Goal: Check status: Check status

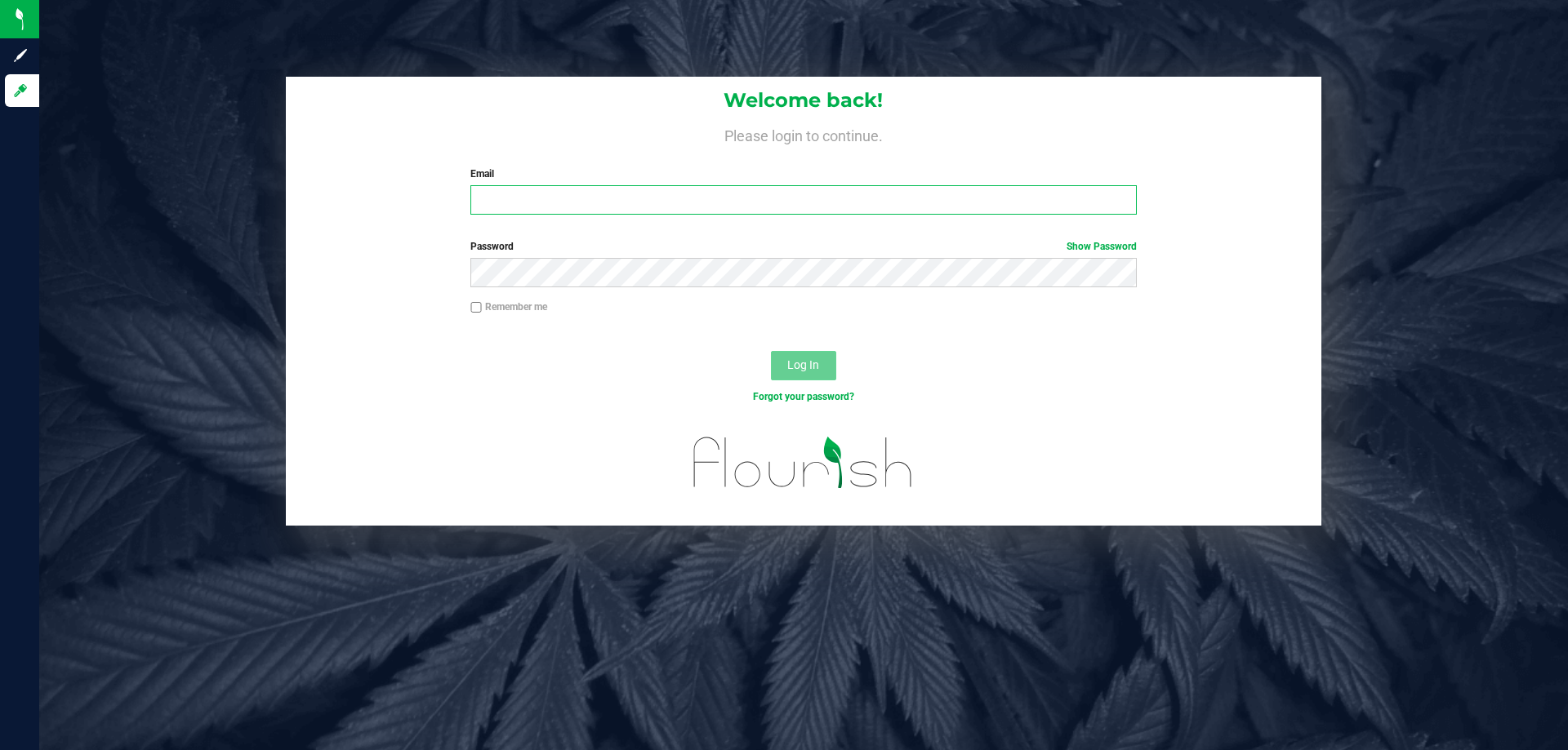
type input "[PERSON_NAME][EMAIL_ADDRESS][DOMAIN_NAME]"
click at [797, 363] on span "Log In" at bounding box center [803, 365] width 32 height 13
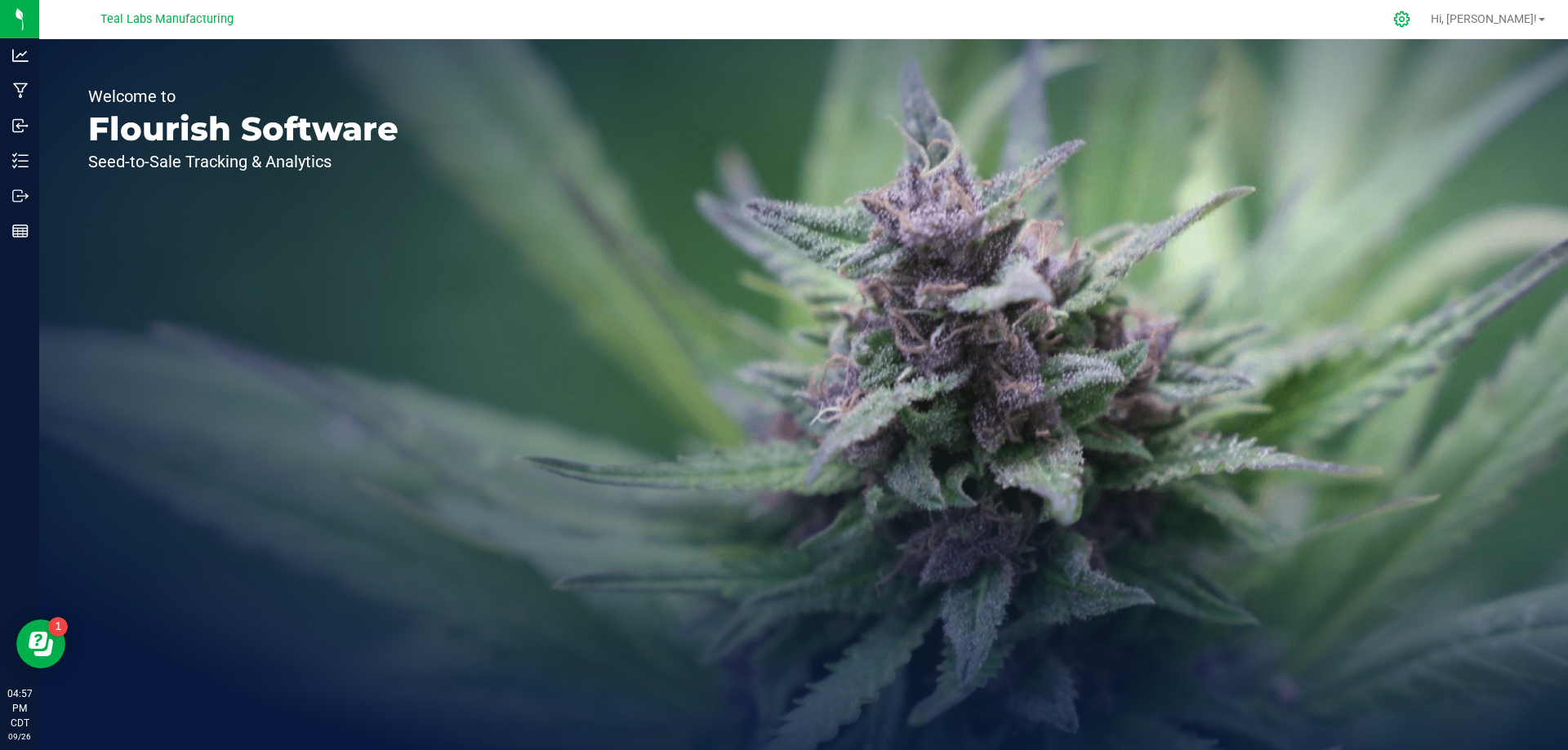
click at [1411, 12] on icon at bounding box center [1402, 19] width 17 height 17
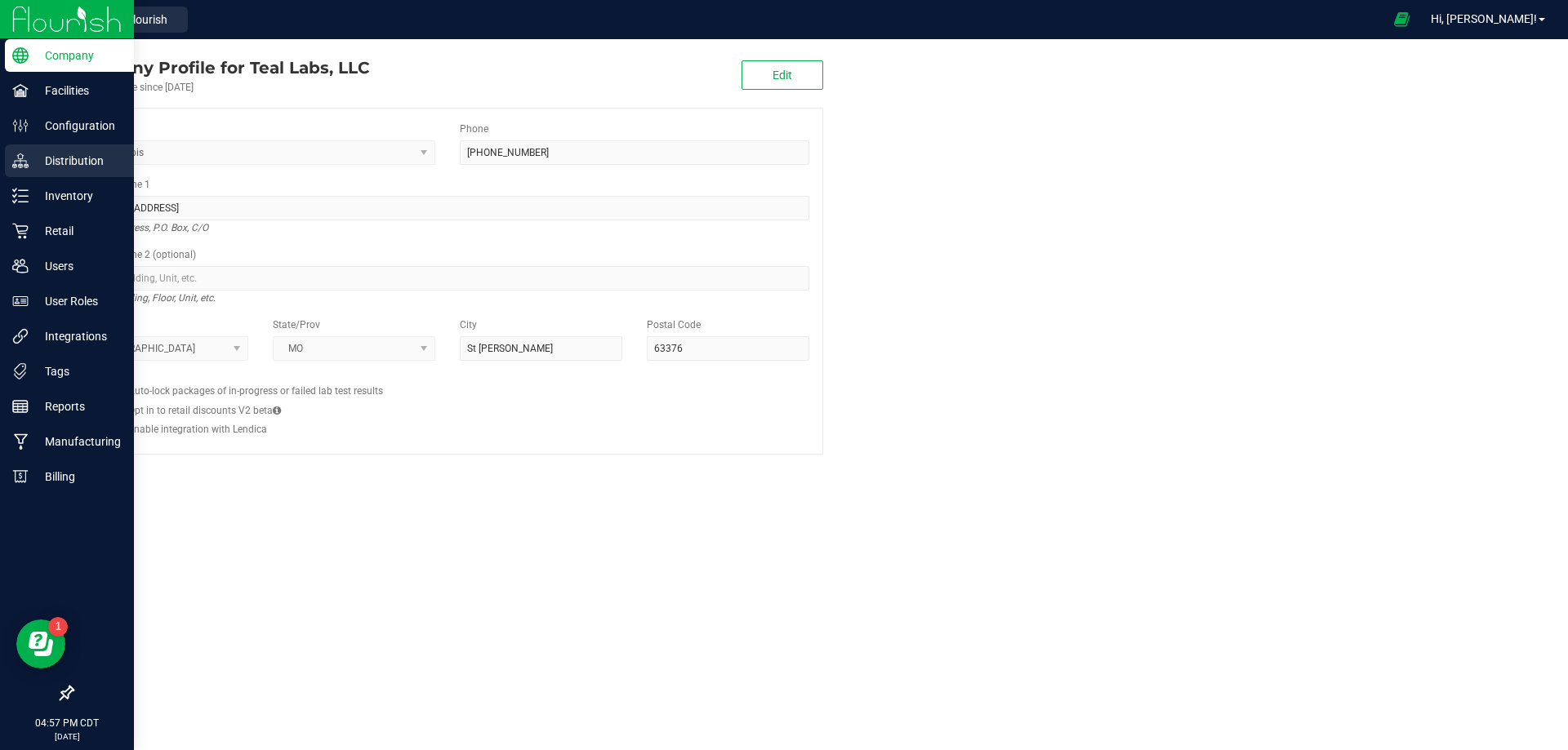
click at [60, 166] on p "Distribution" at bounding box center [77, 160] width 98 height 20
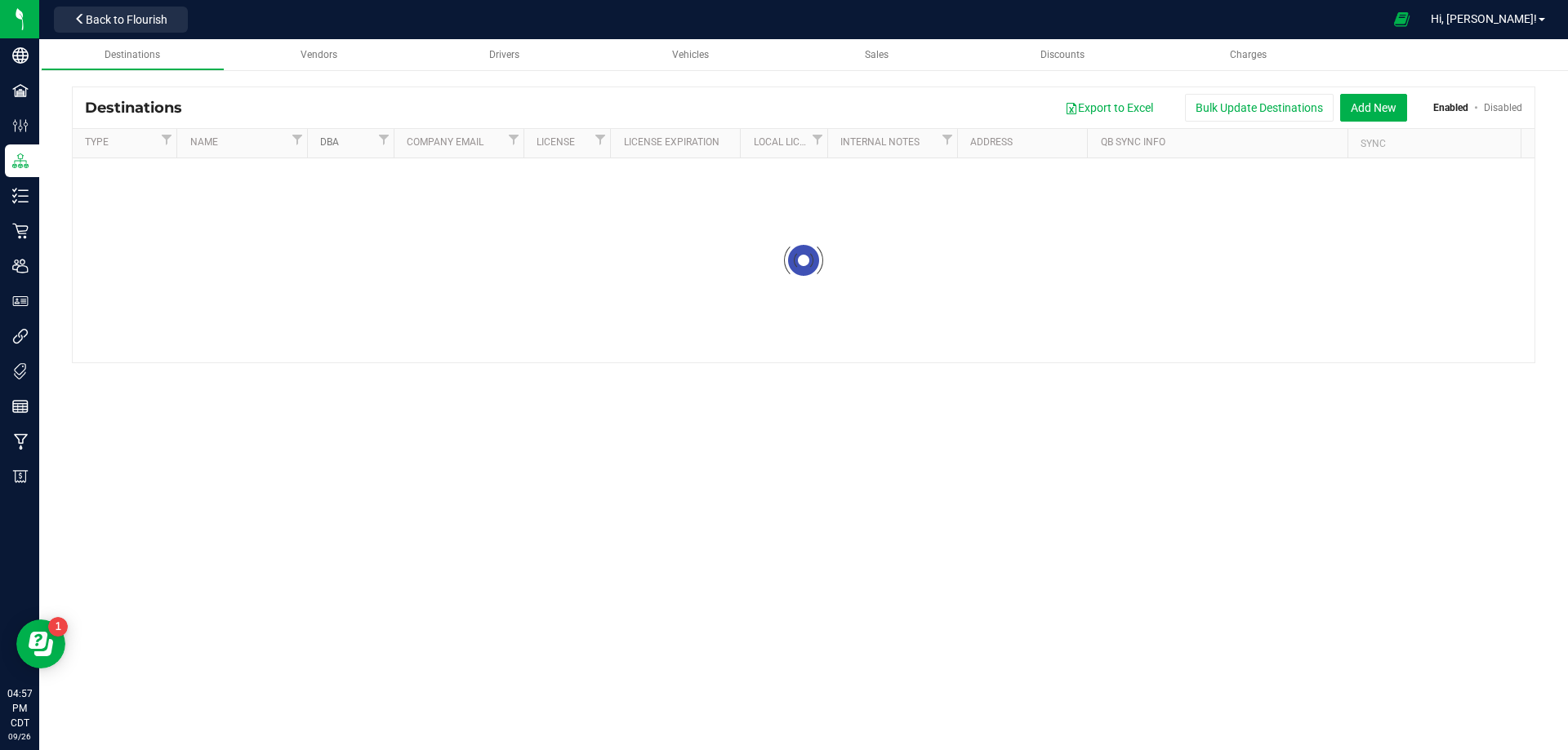
click at [359, 149] on link "DBA" at bounding box center [347, 143] width 54 height 13
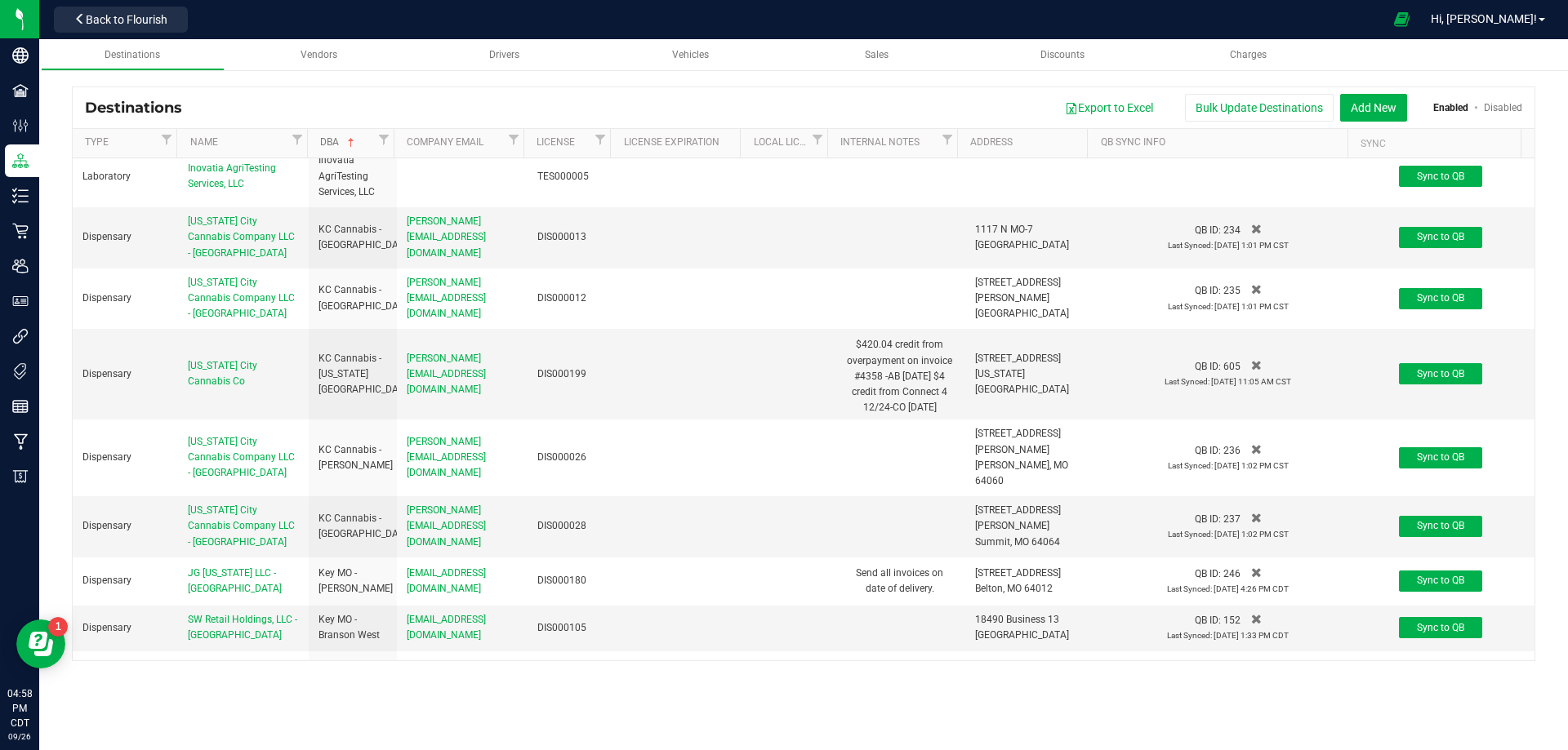
scroll to position [8245, 0]
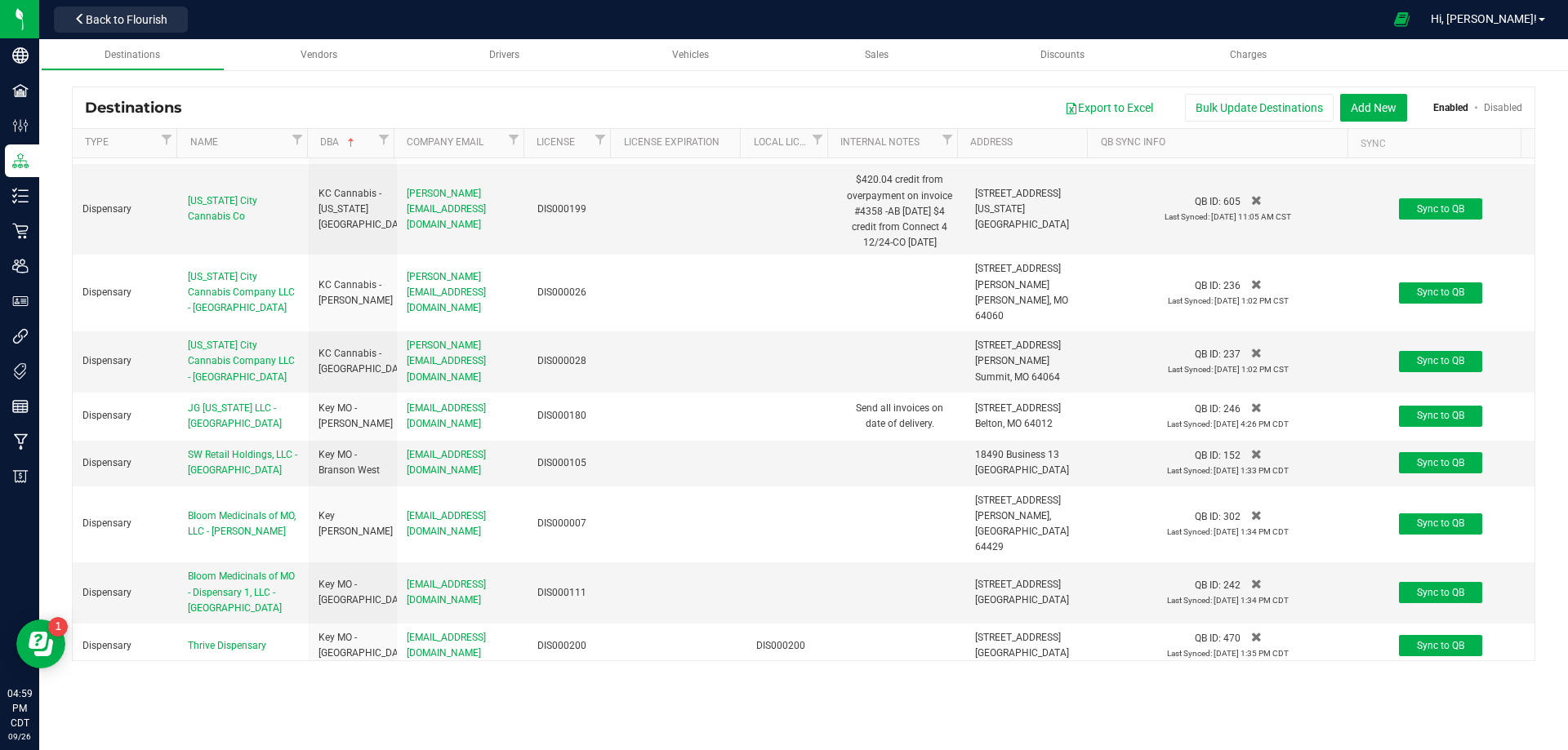
drag, startPoint x: 398, startPoint y: 425, endPoint x: 525, endPoint y: 449, distance: 129.2
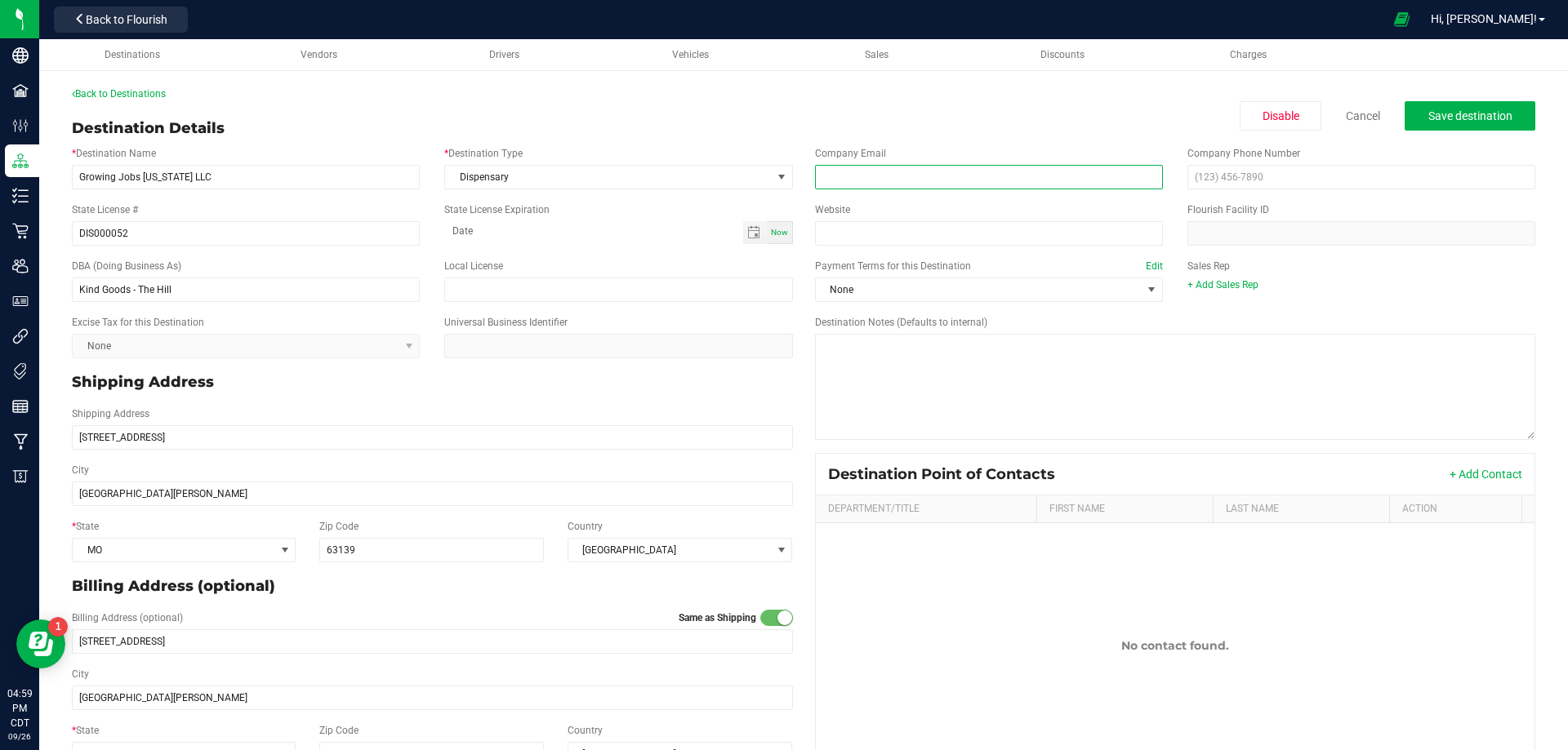
click at [892, 176] on input "email" at bounding box center [988, 177] width 348 height 25
paste input "accountspayable@thekindgoods.com"
type input "accountspayable@thekindgoods.com"
click at [1429, 115] on span "Save destination" at bounding box center [1470, 116] width 84 height 13
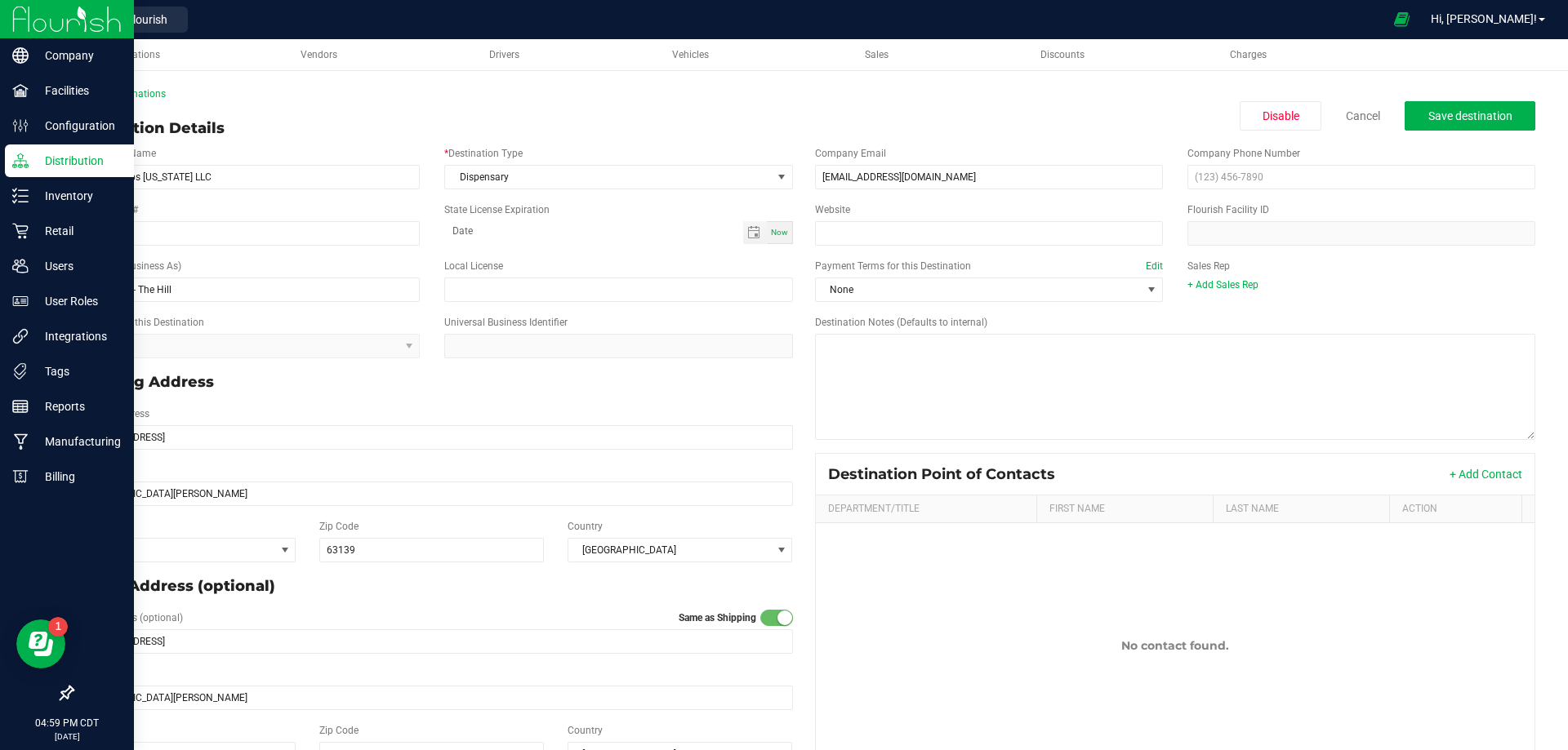
click at [24, 16] on img at bounding box center [66, 19] width 109 height 38
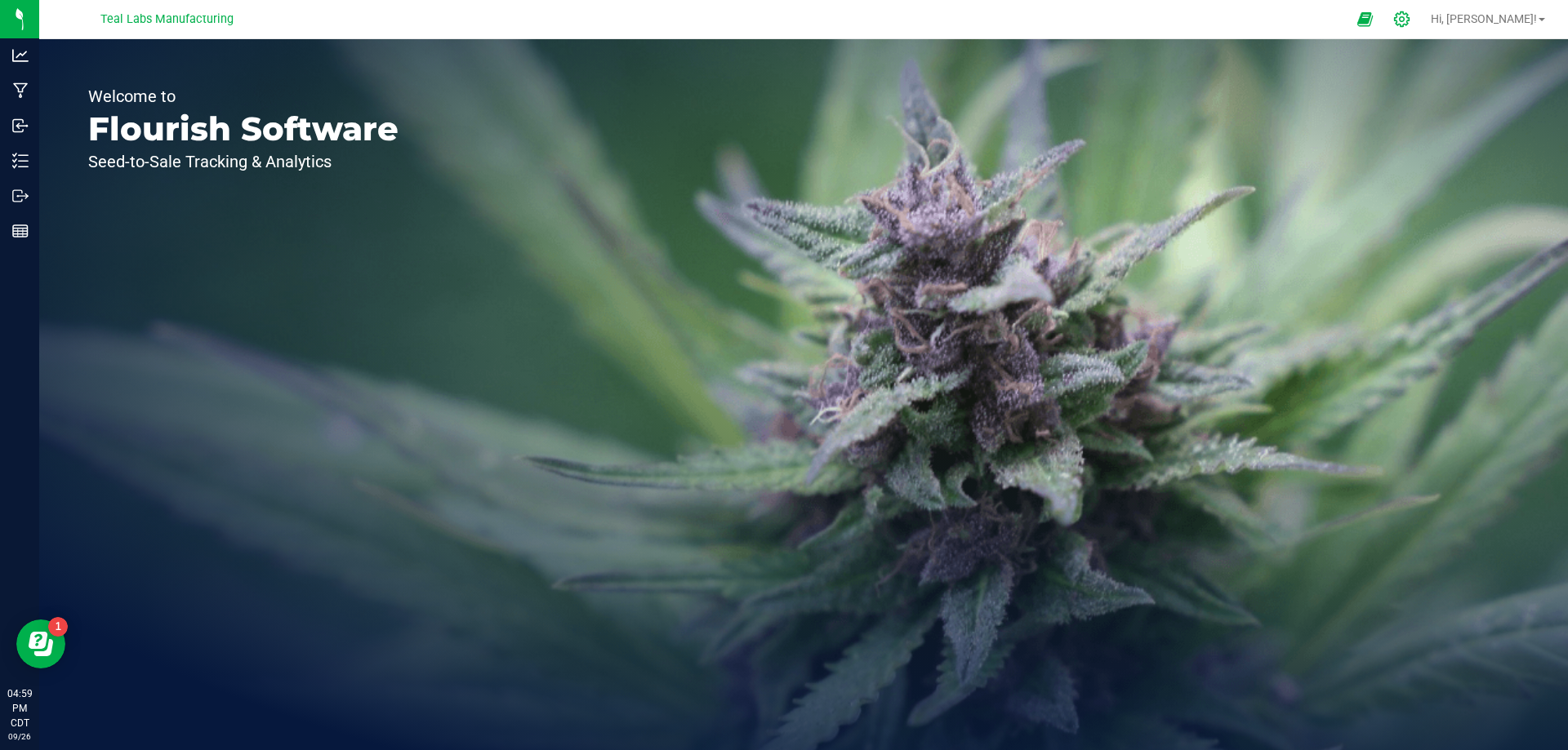
click at [1410, 21] on icon at bounding box center [1402, 19] width 15 height 15
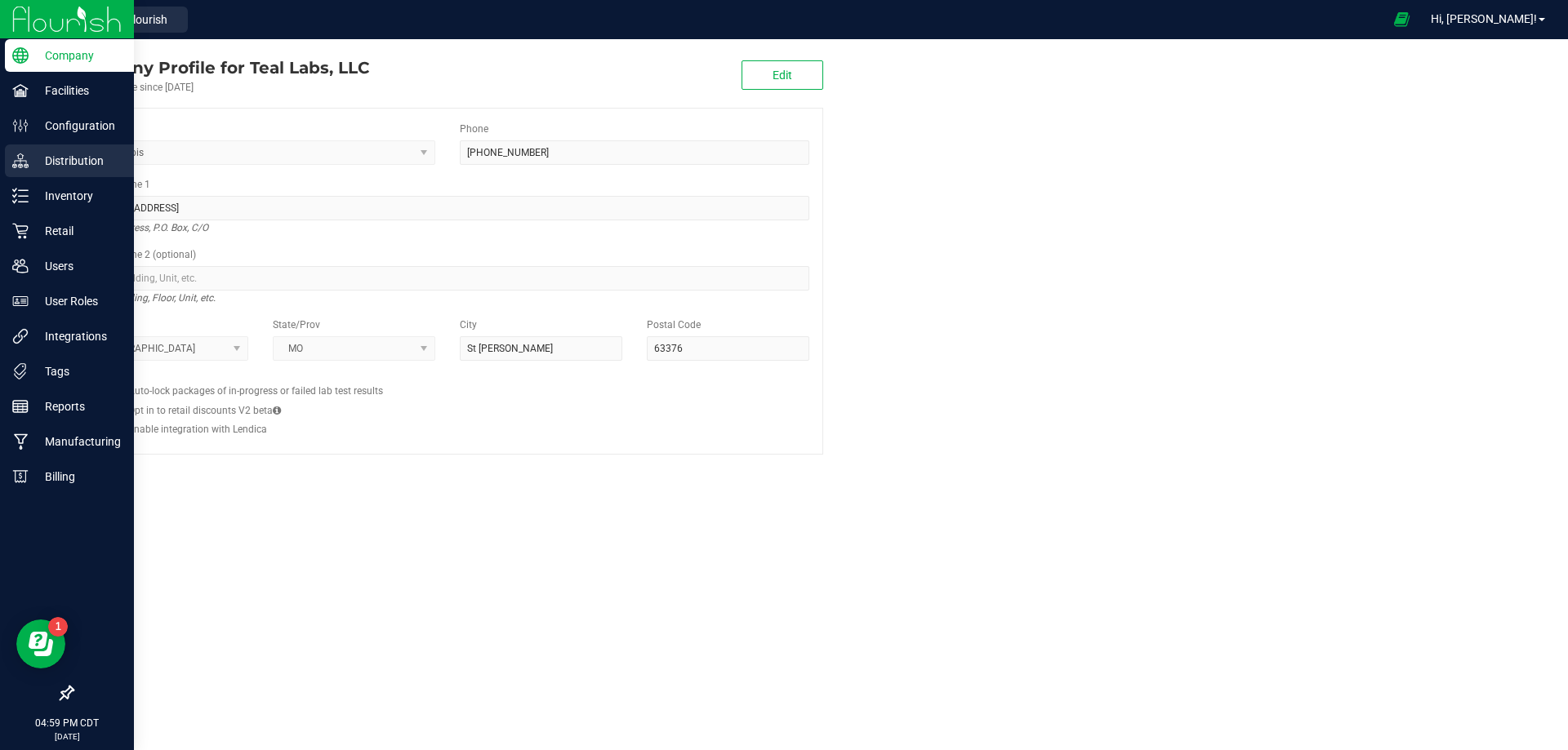
click at [67, 164] on p "Distribution" at bounding box center [77, 160] width 98 height 20
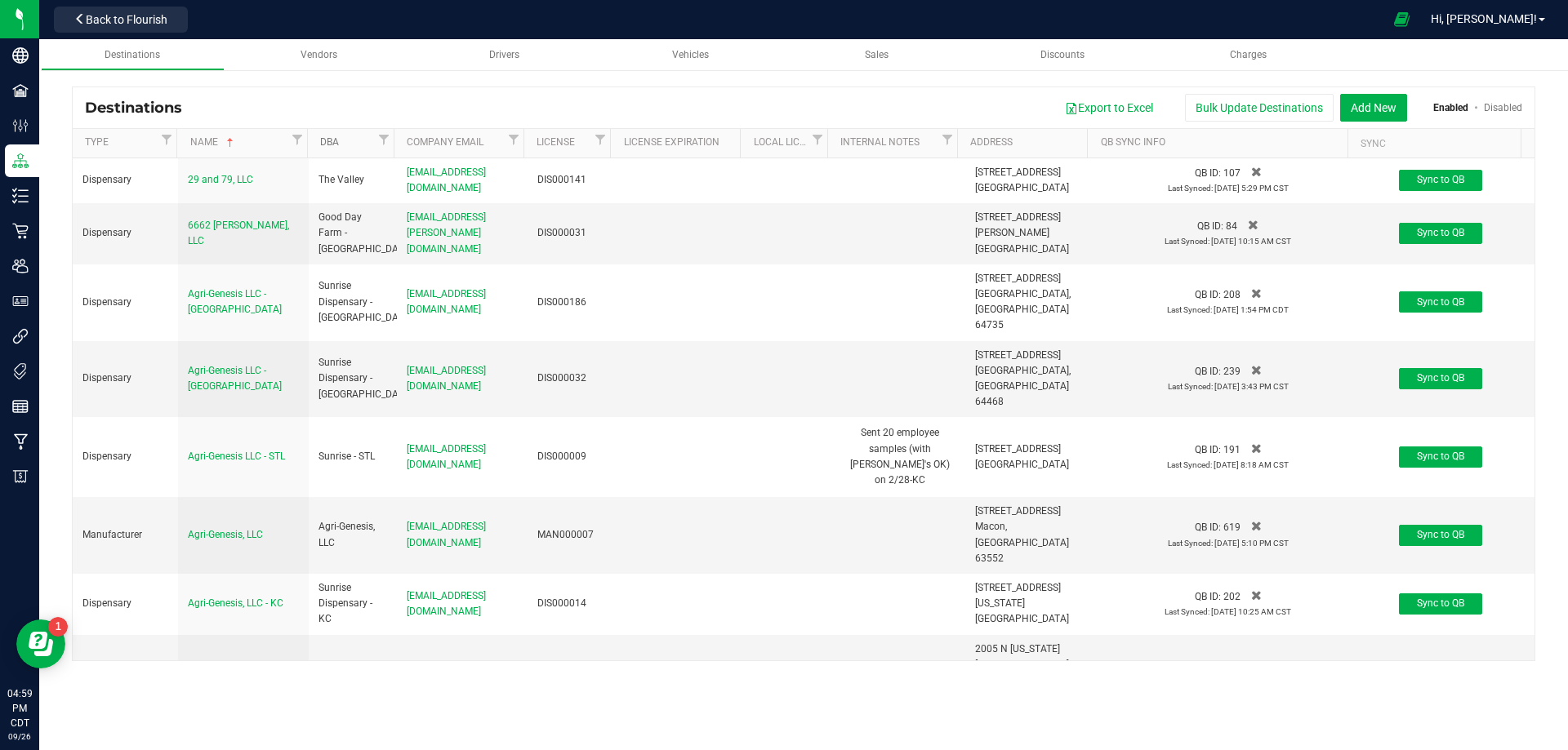
click at [353, 144] on link "DBA" at bounding box center [347, 143] width 54 height 13
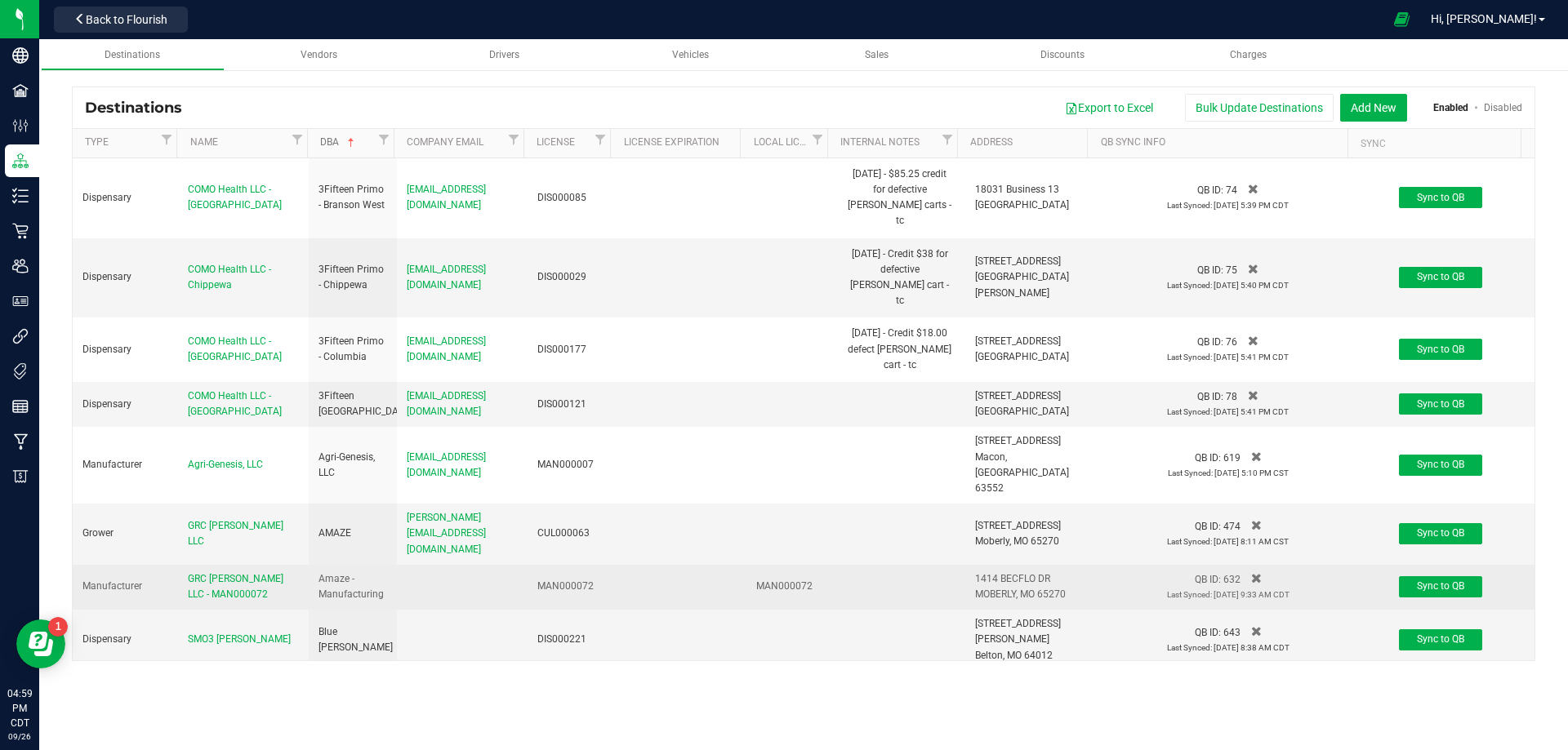
scroll to position [82, 0]
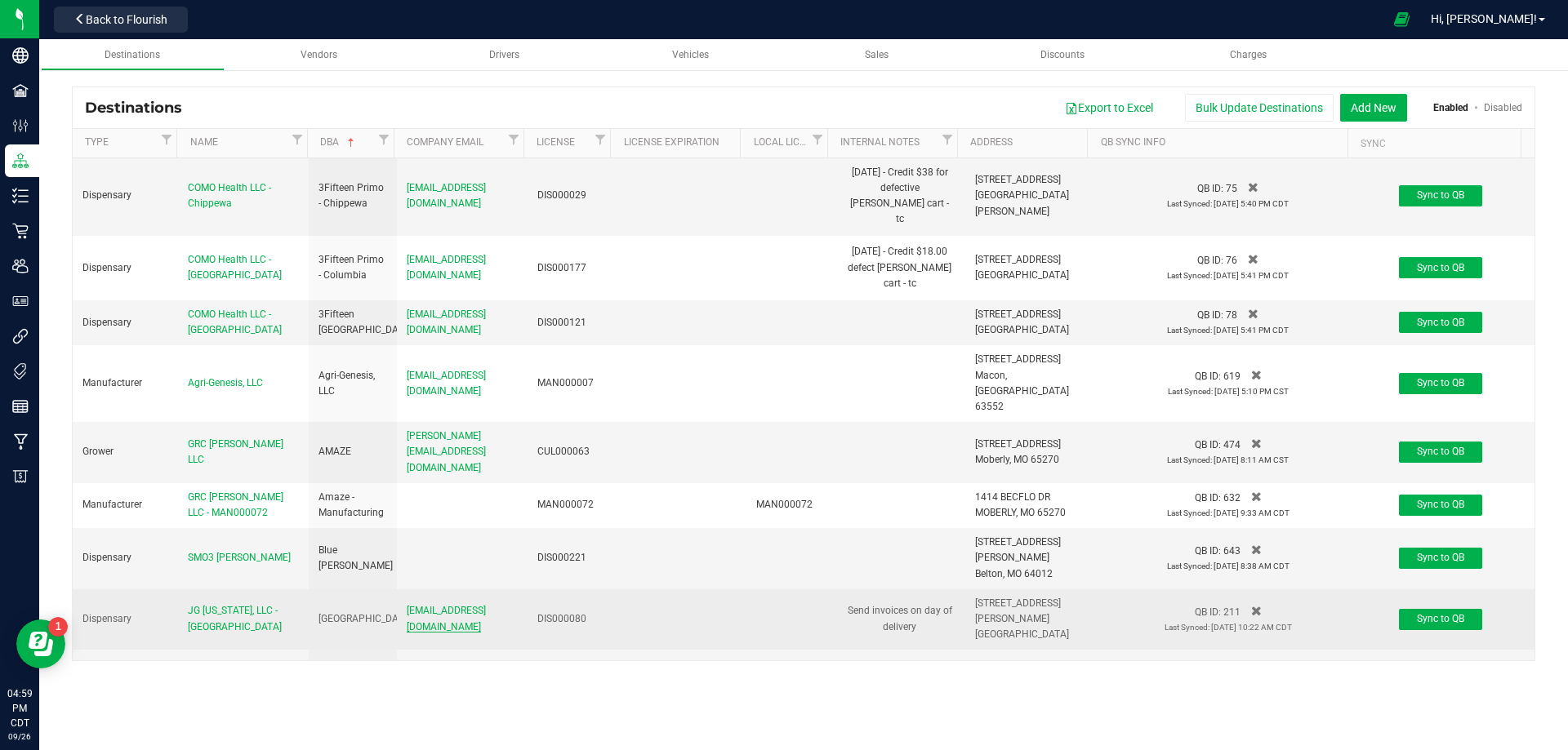
drag, startPoint x: 397, startPoint y: 483, endPoint x: 496, endPoint y: 488, distance: 99.1
click at [522, 590] on td "ap@bluesagecanna.com" at bounding box center [462, 620] width 132 height 62
copy span "ap@bluesagecanna.com"
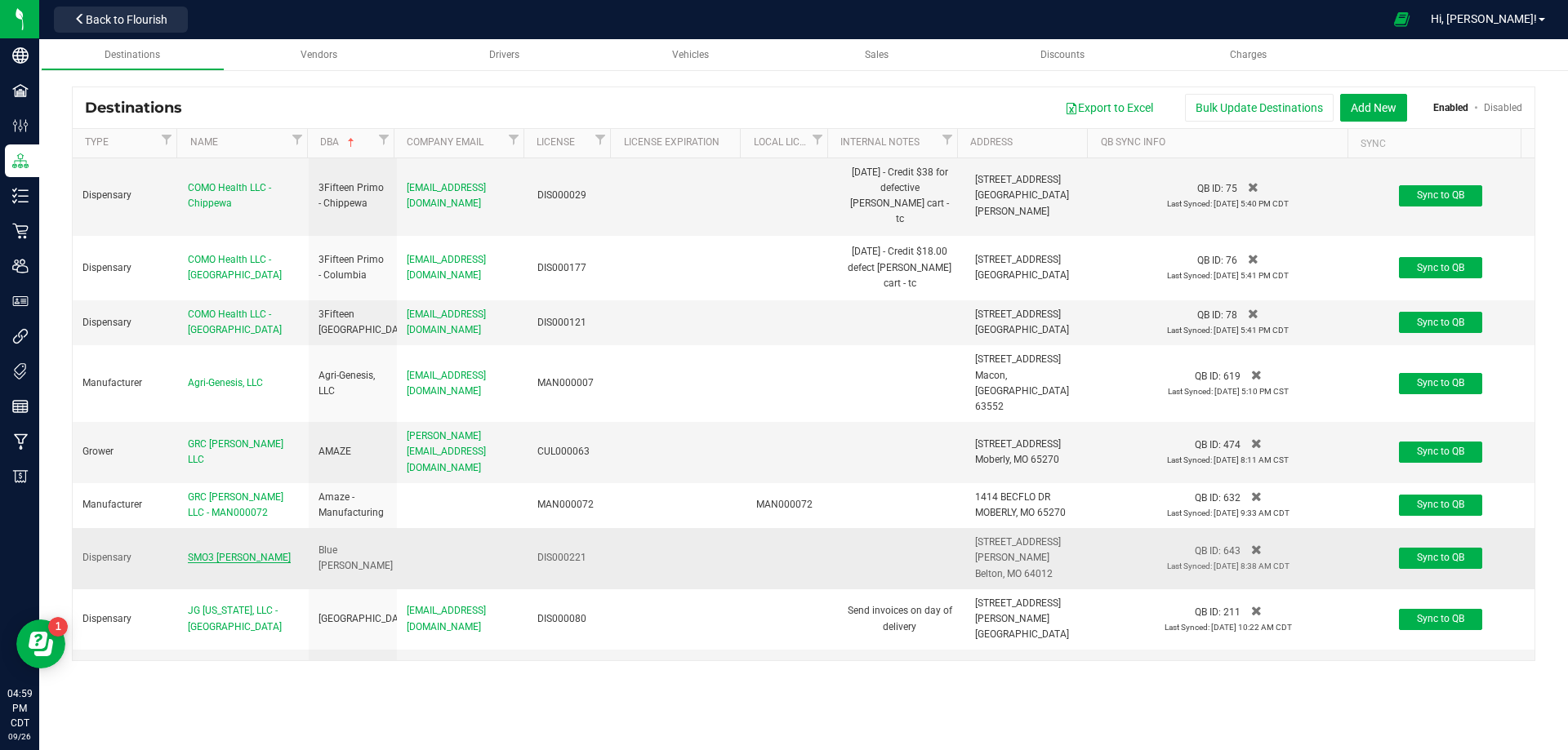
click at [216, 552] on span "SMO3 Belton" at bounding box center [239, 558] width 102 height 11
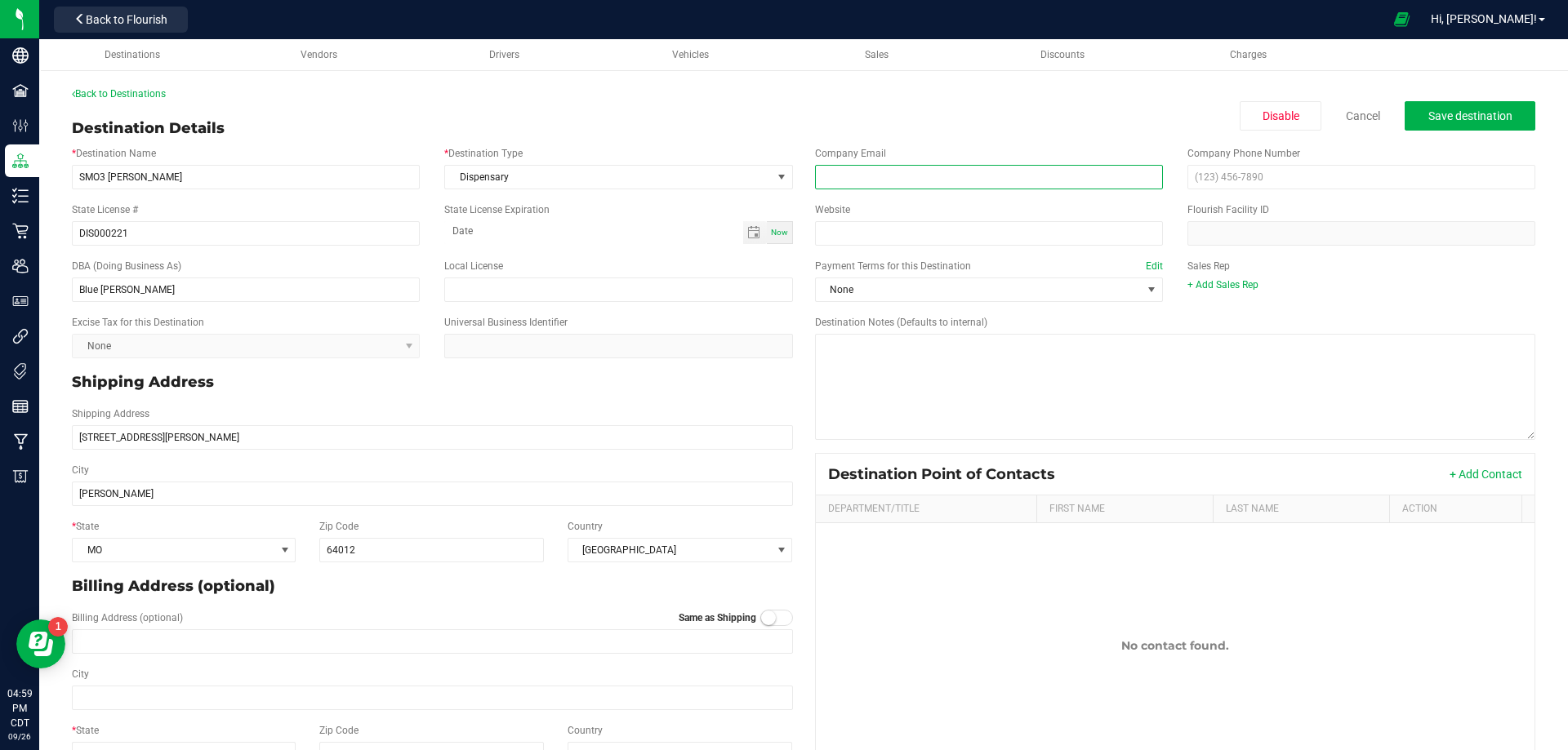
click at [895, 180] on input "email" at bounding box center [988, 177] width 348 height 25
paste input "ap@bluesagecanna.com"
type input "ap@bluesagecanna.com"
click at [1442, 113] on span "Save destination" at bounding box center [1470, 116] width 84 height 13
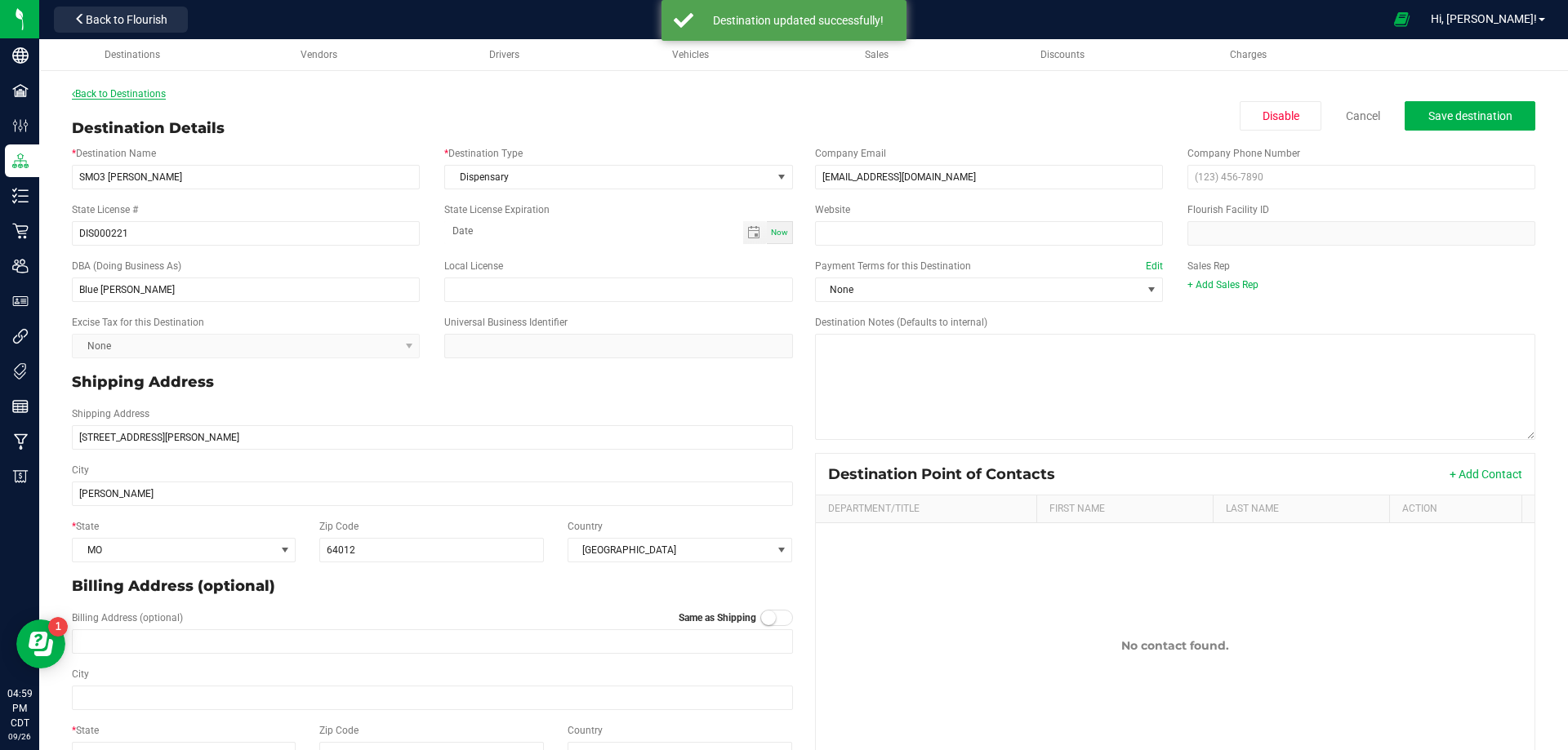
click at [115, 91] on link "Back to Destinations" at bounding box center [119, 94] width 94 height 11
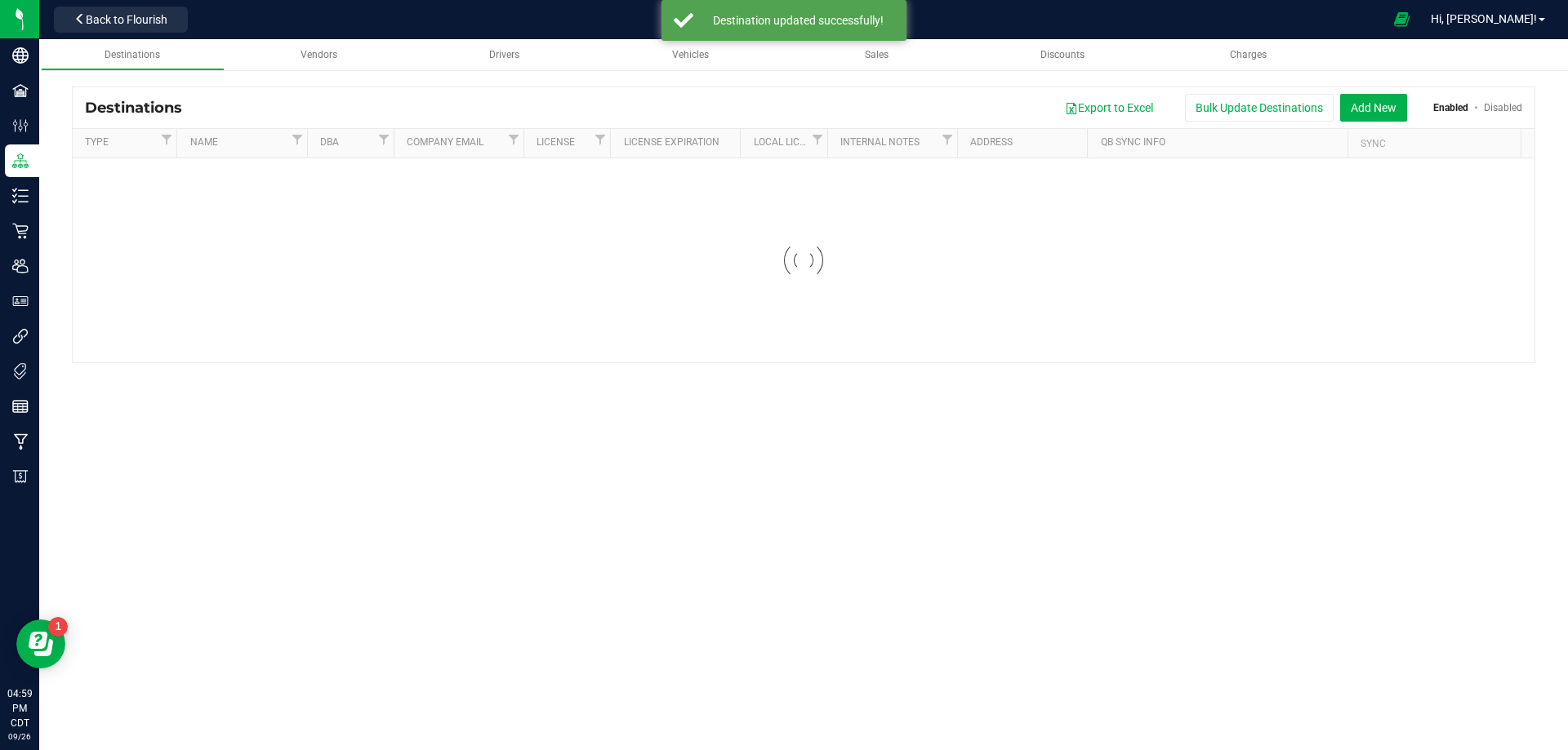
click at [360, 152] on th "DBA" at bounding box center [350, 143] width 86 height 29
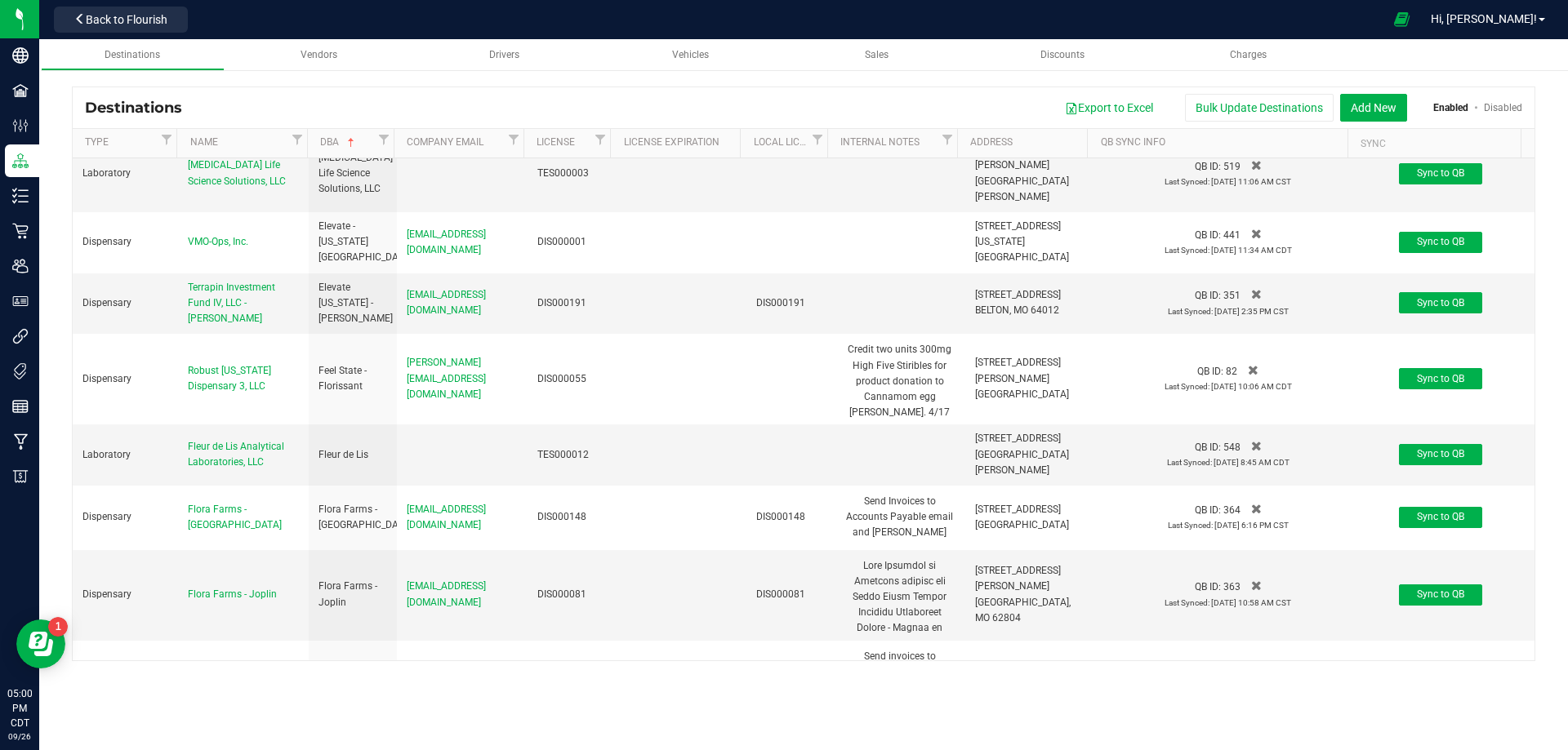
scroll to position [2286, 0]
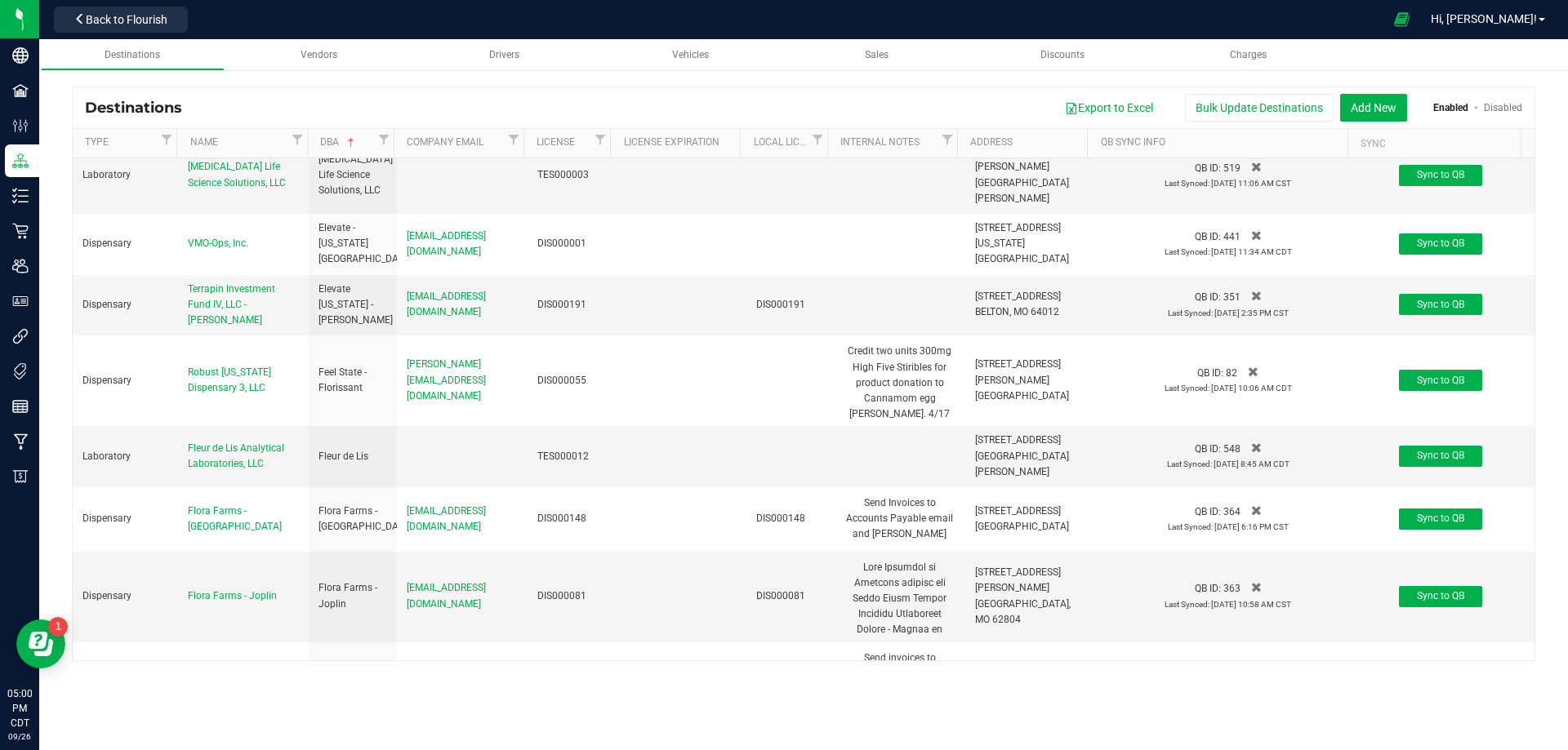
drag, startPoint x: 398, startPoint y: 340, endPoint x: 506, endPoint y: 343, distance: 108.0
click at [506, 733] on td "accountspayable@florafarmsmo.com" at bounding box center [462, 763] width 132 height 62
copy span "accountspayable@florafarmsmo.com"
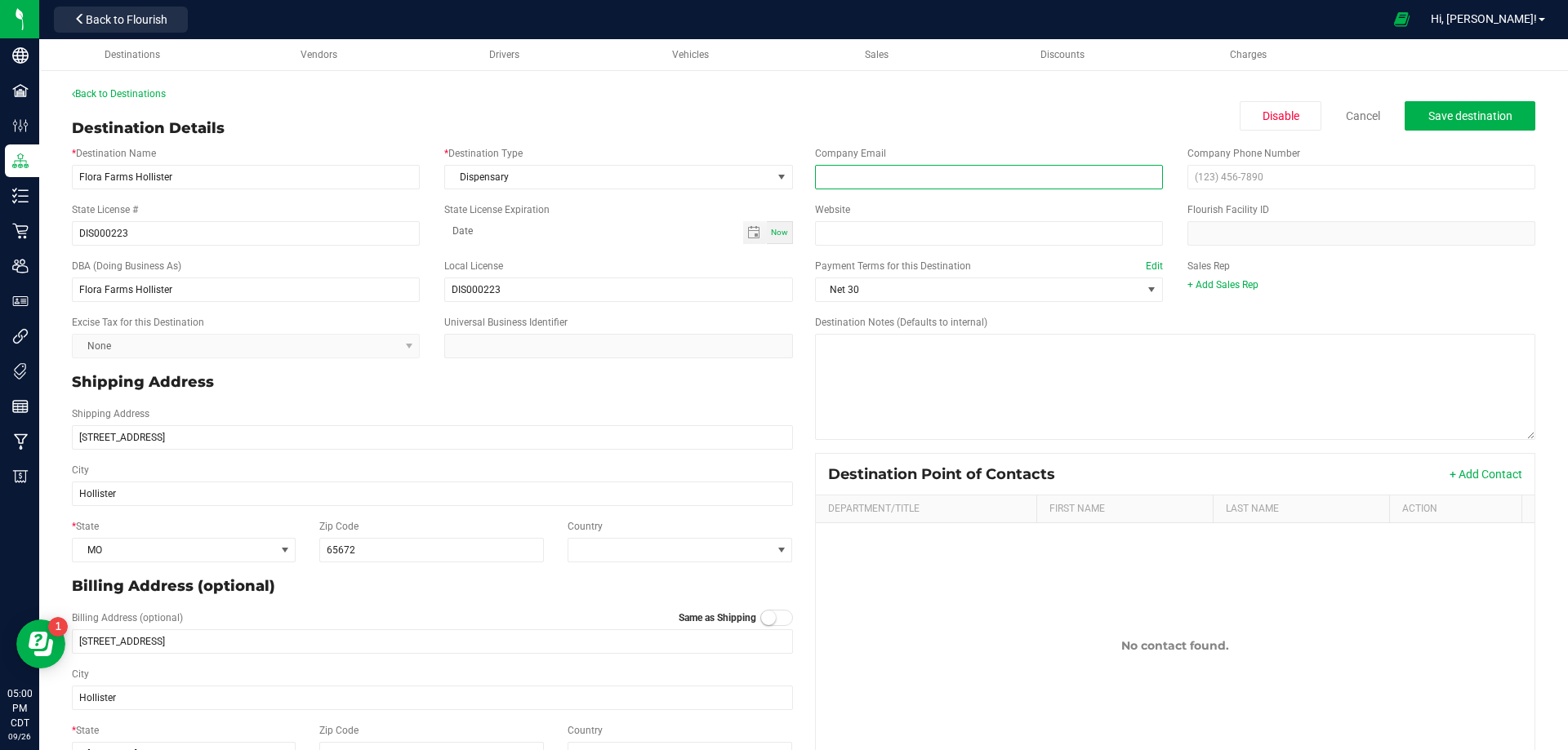
click at [919, 167] on input "email" at bounding box center [988, 177] width 348 height 25
paste input "accountspayable@florafarmsmo.com"
type input "accountspayable@florafarmsmo.com"
click at [1461, 97] on div "Back to Destinations" at bounding box center [803, 93] width 1464 height 14
click at [1460, 111] on span "Save destination" at bounding box center [1470, 116] width 84 height 13
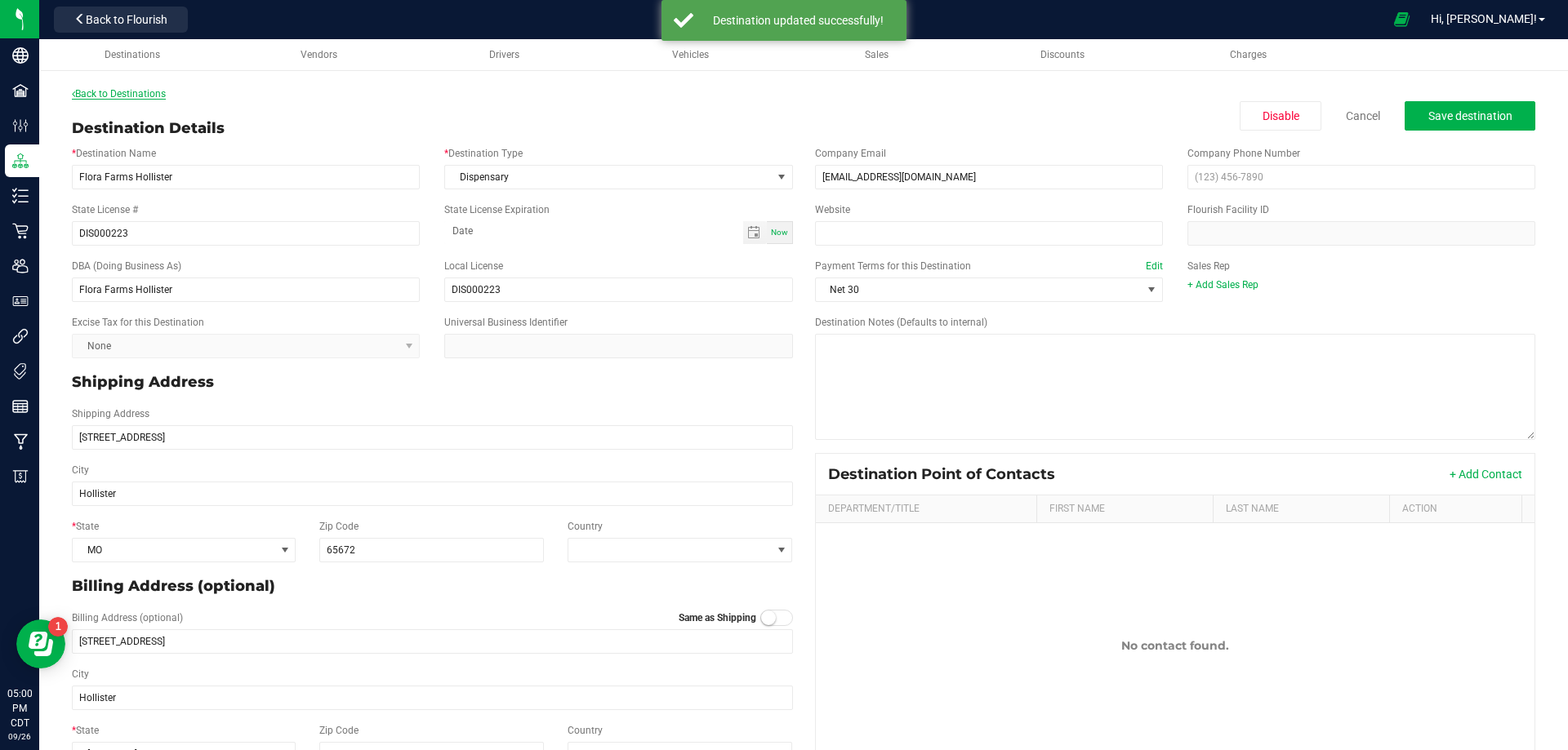
click at [104, 94] on link "Back to Destinations" at bounding box center [119, 94] width 94 height 11
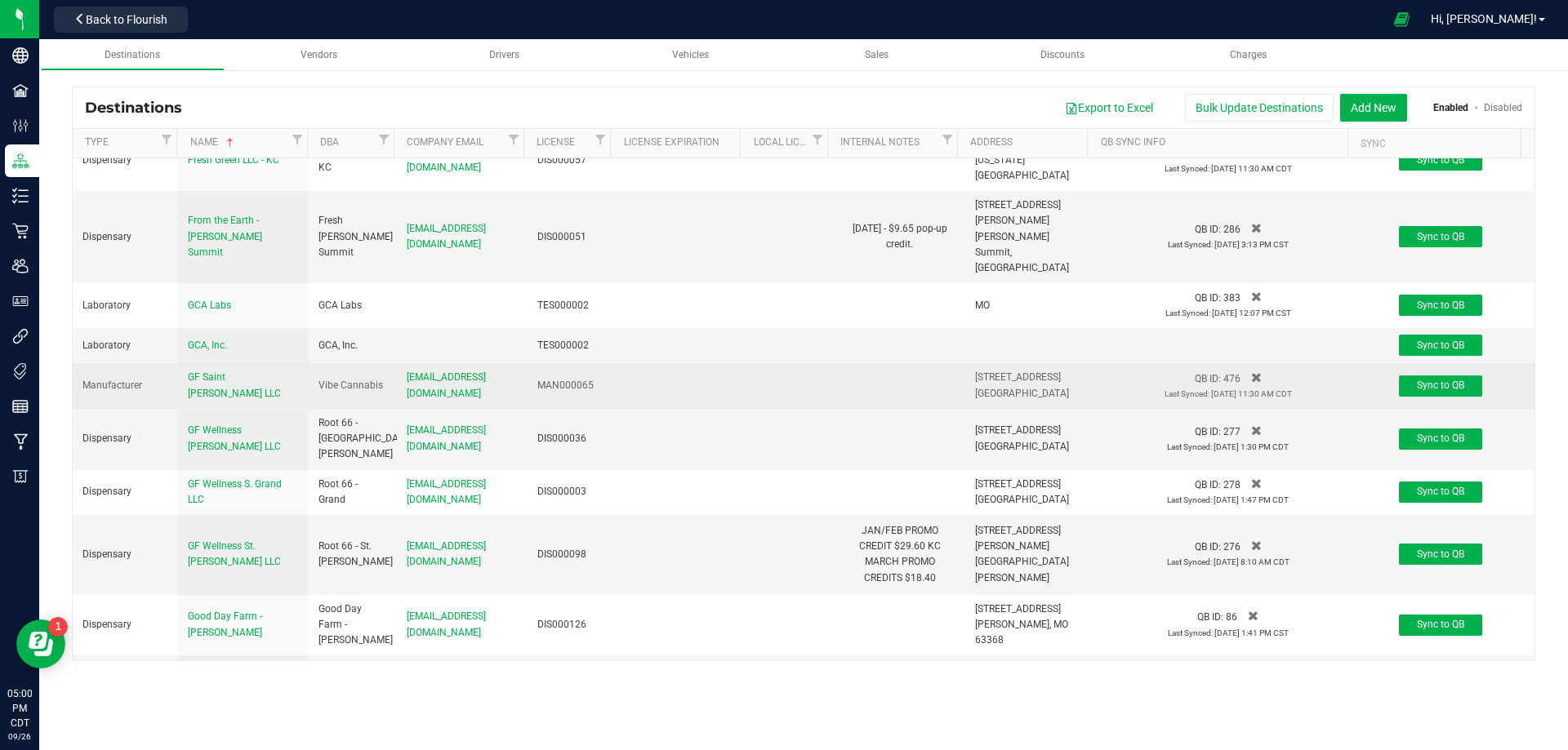
scroll to position [3673, 0]
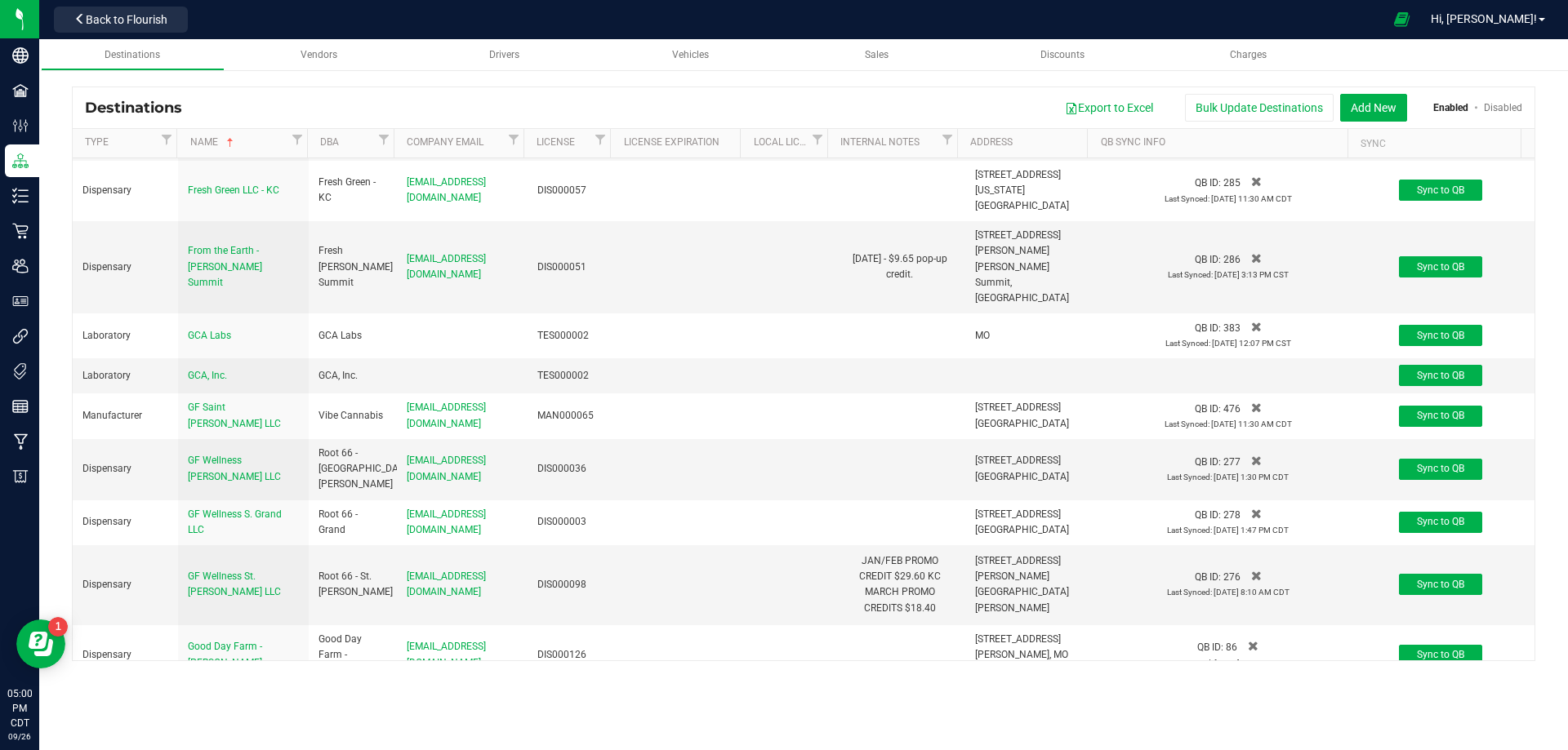
click at [361, 151] on th "DBA" at bounding box center [350, 143] width 86 height 29
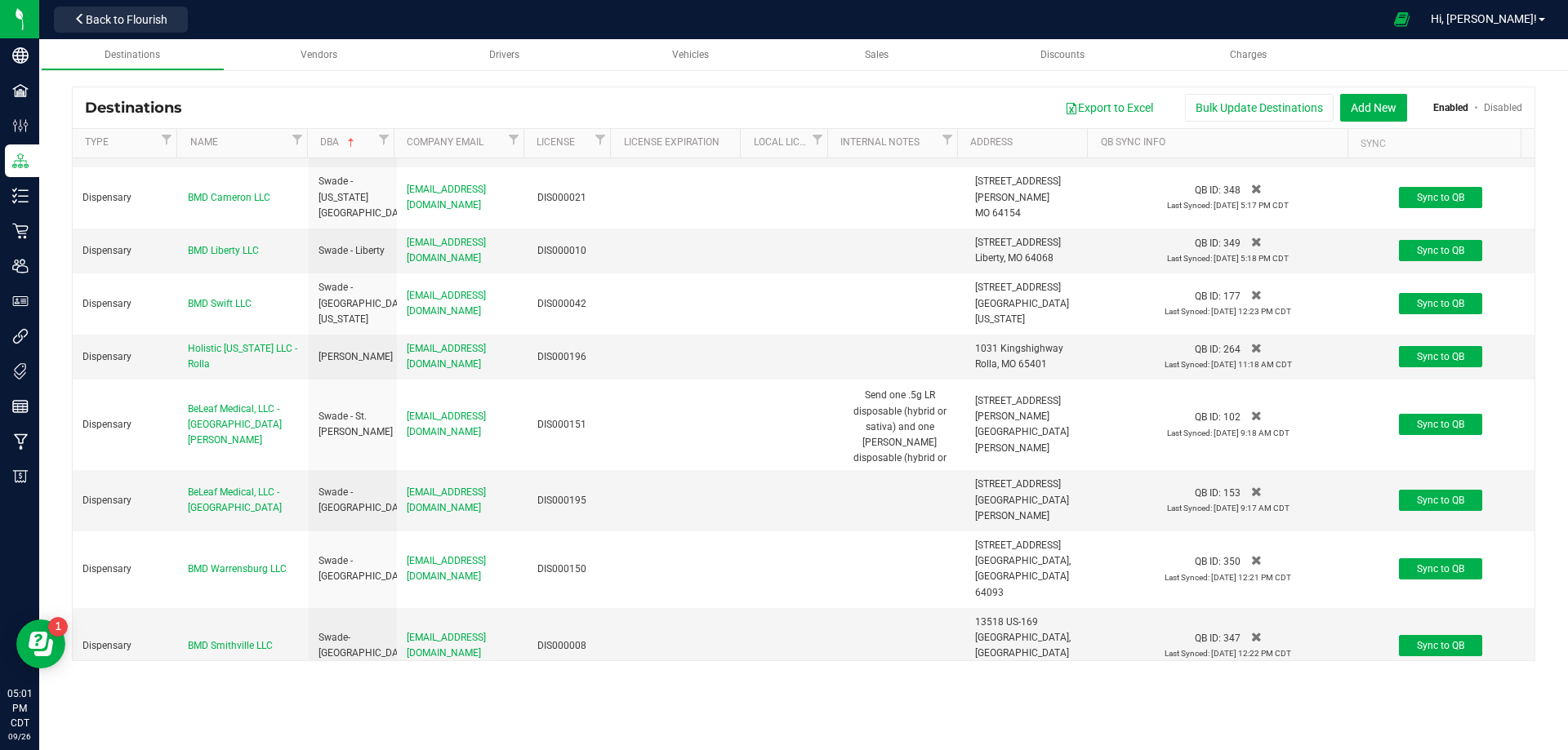
scroll to position [13390, 0]
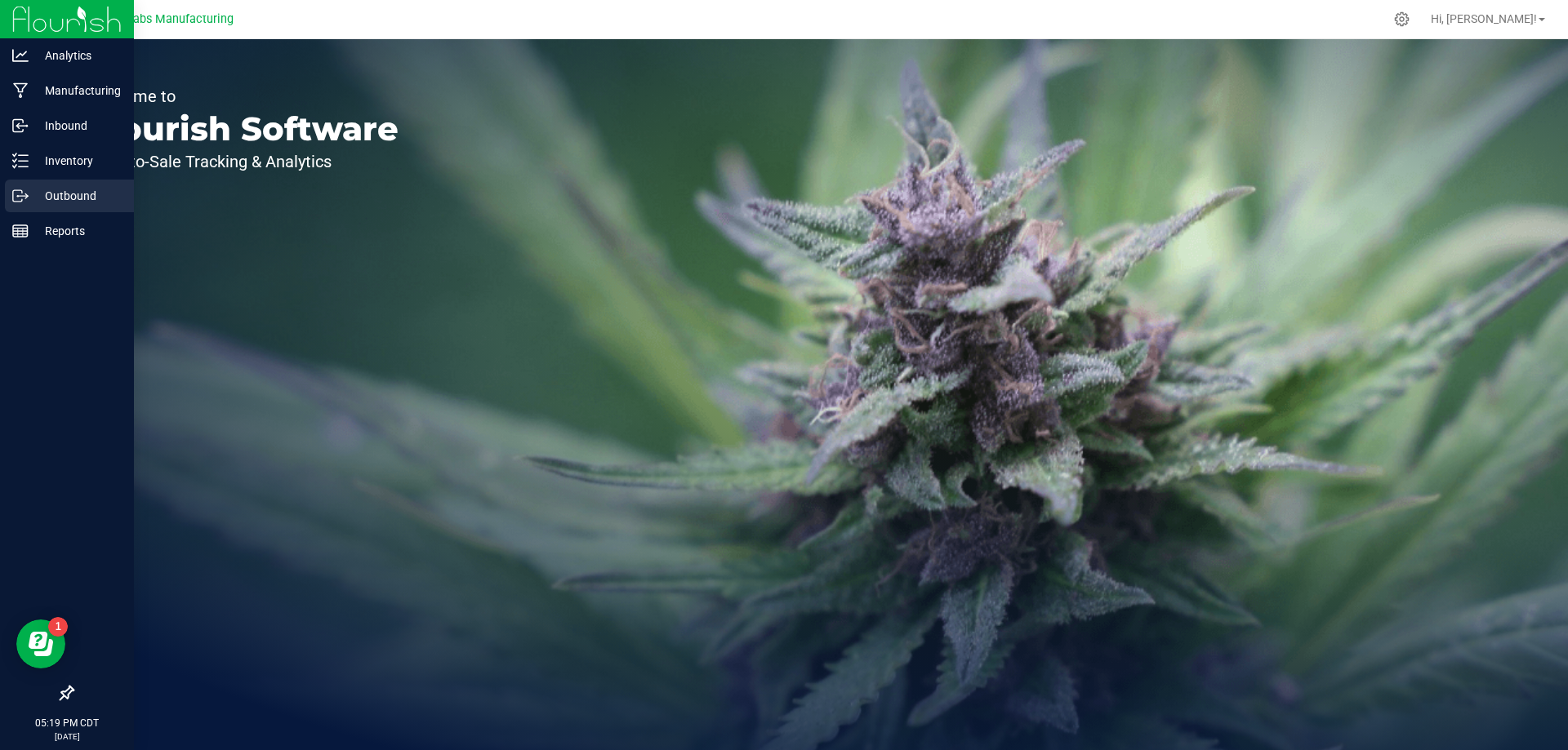
click at [34, 192] on p "Outbound" at bounding box center [77, 195] width 98 height 20
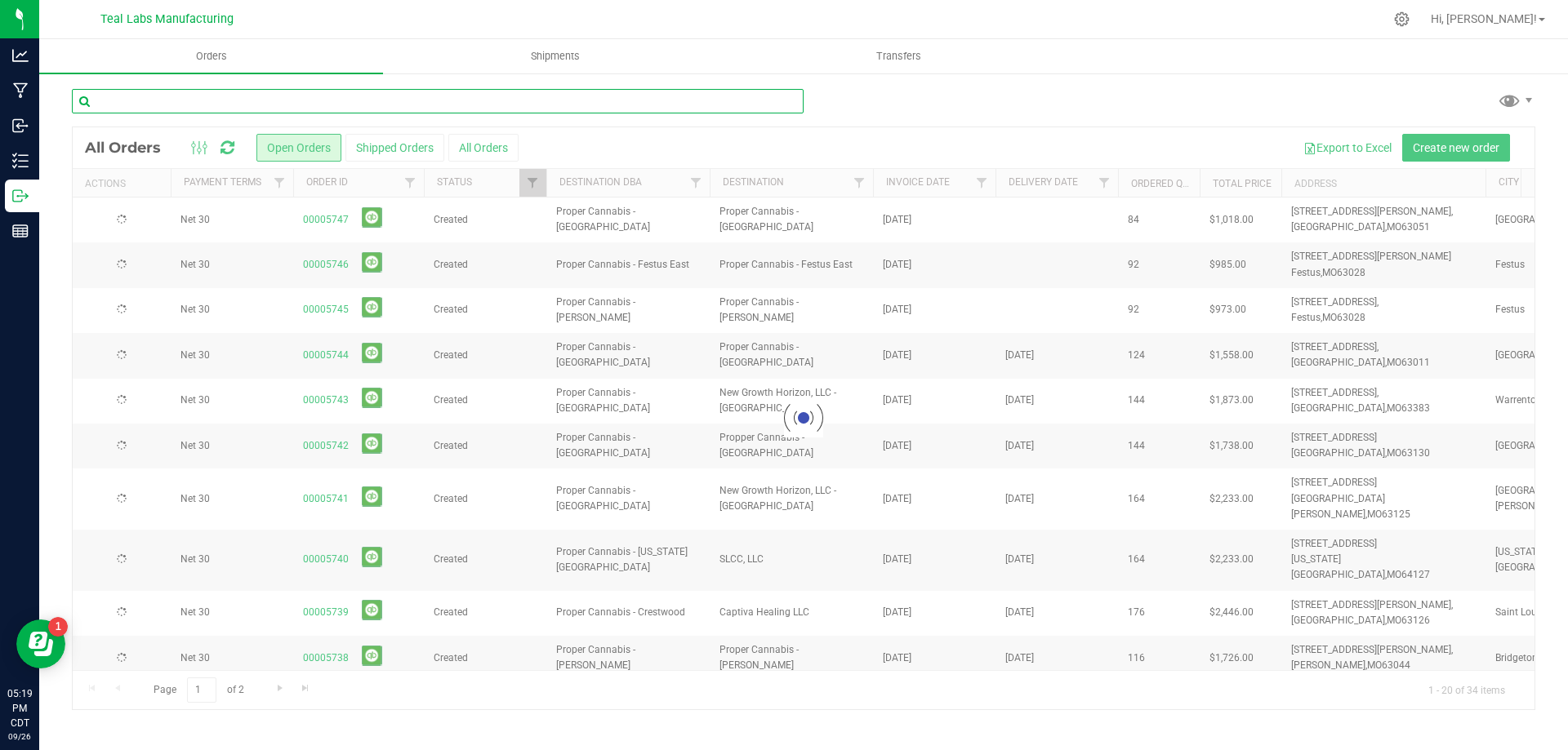
click at [311, 105] on input "text" at bounding box center [437, 101] width 731 height 25
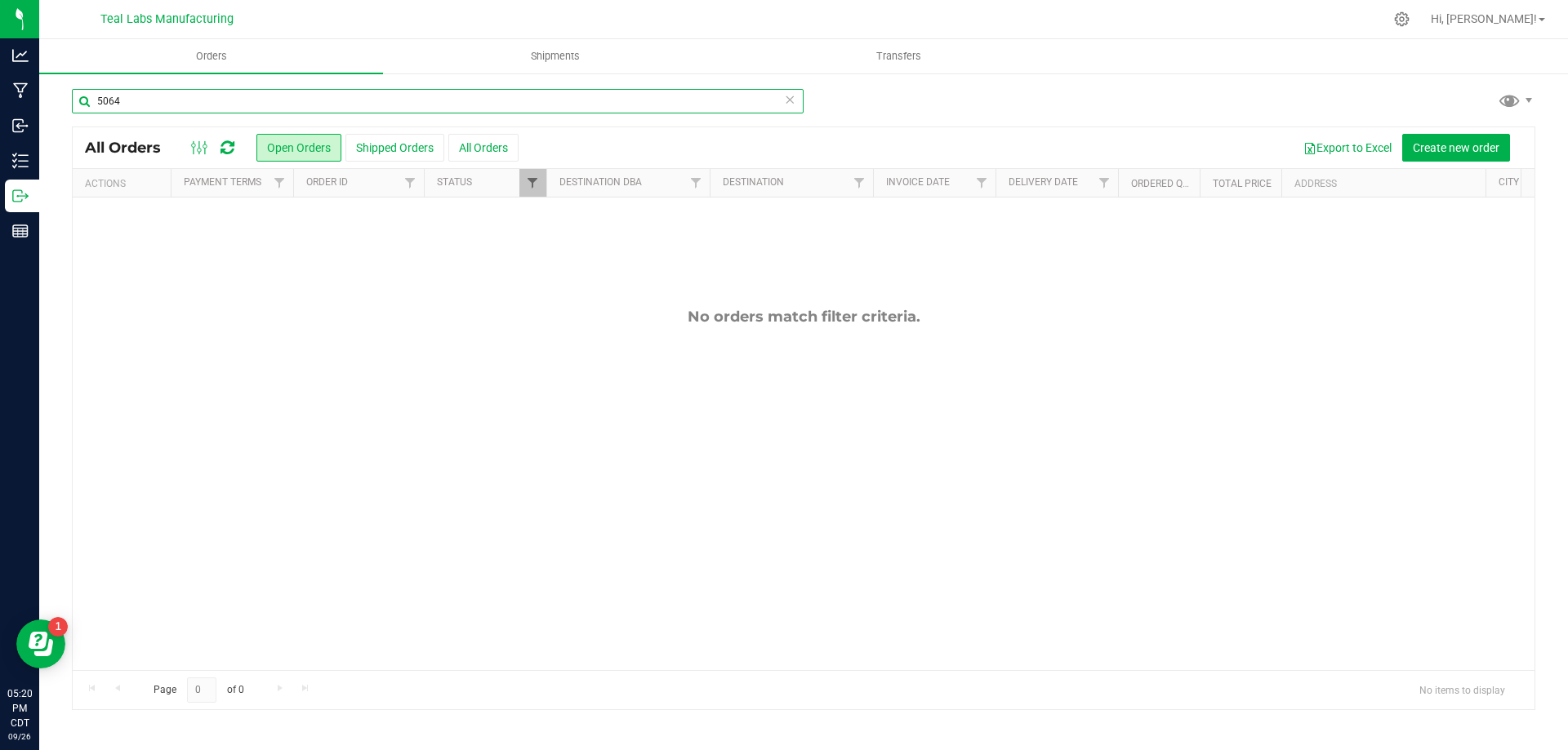
type input "5064"
click at [538, 185] on span "Filter" at bounding box center [532, 183] width 13 height 13
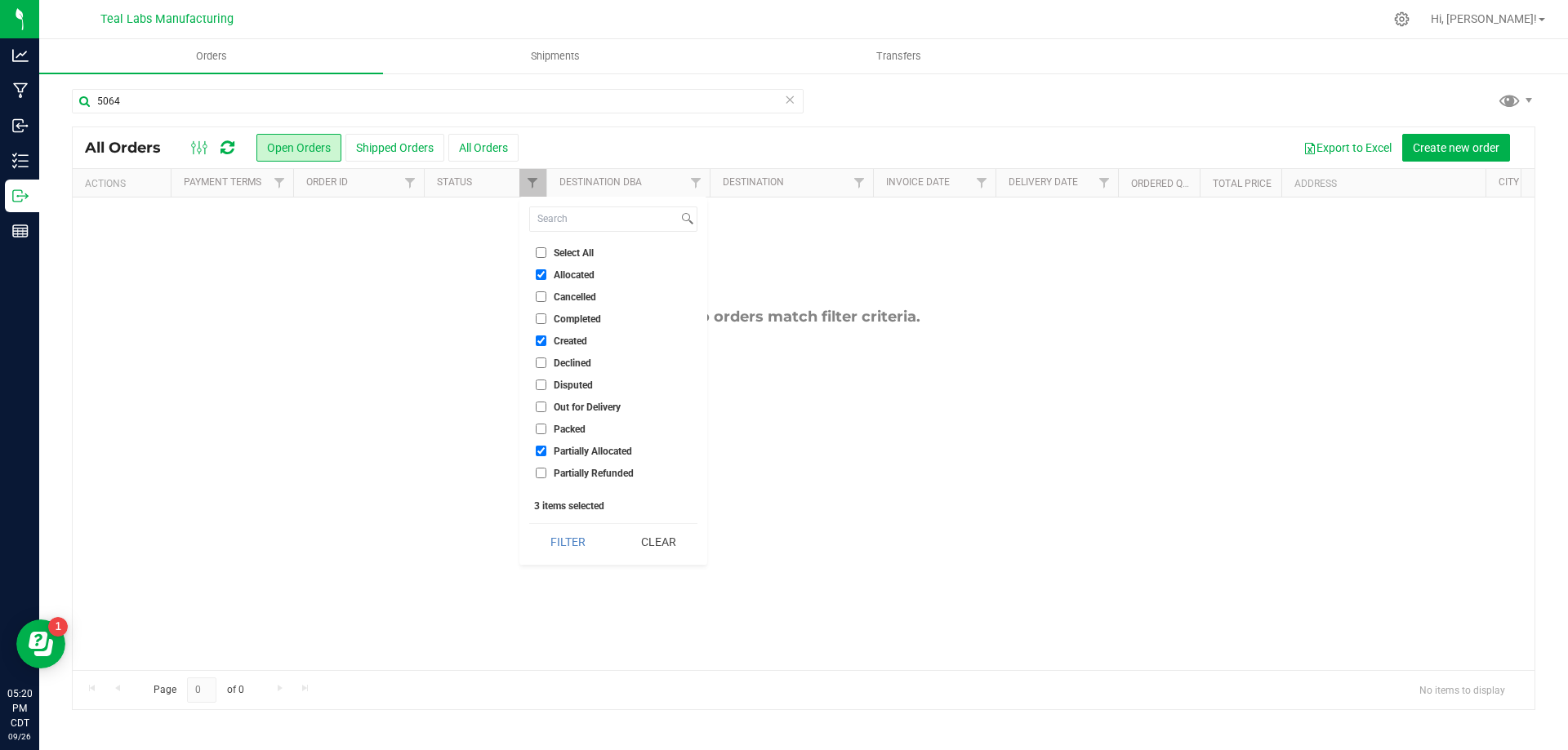
click at [547, 244] on li "Select All" at bounding box center [613, 252] width 168 height 17
drag, startPoint x: 539, startPoint y: 252, endPoint x: 583, endPoint y: 440, distance: 193.1
click at [540, 252] on input "Select All" at bounding box center [541, 252] width 10 height 10
checkbox input "true"
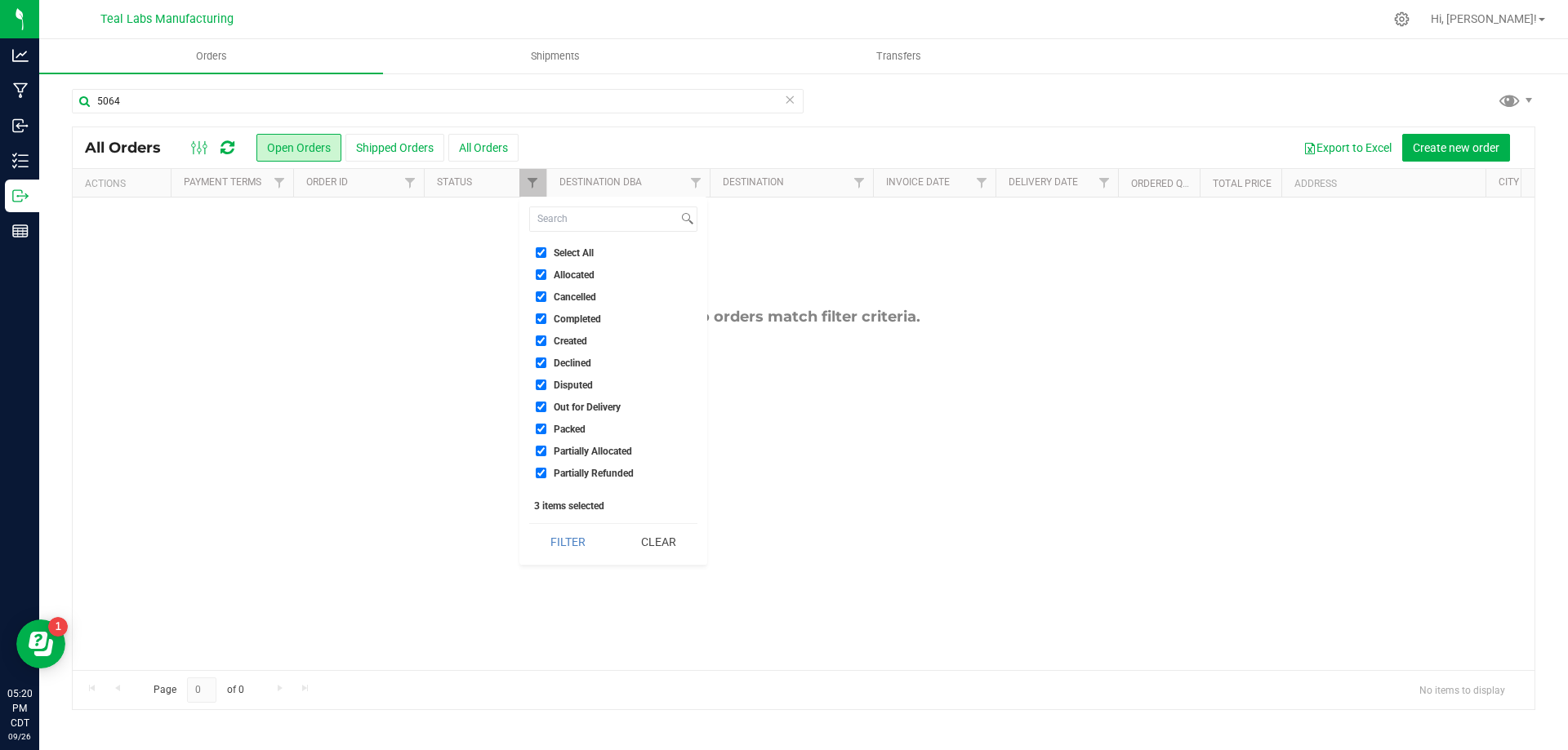
checkbox input "true"
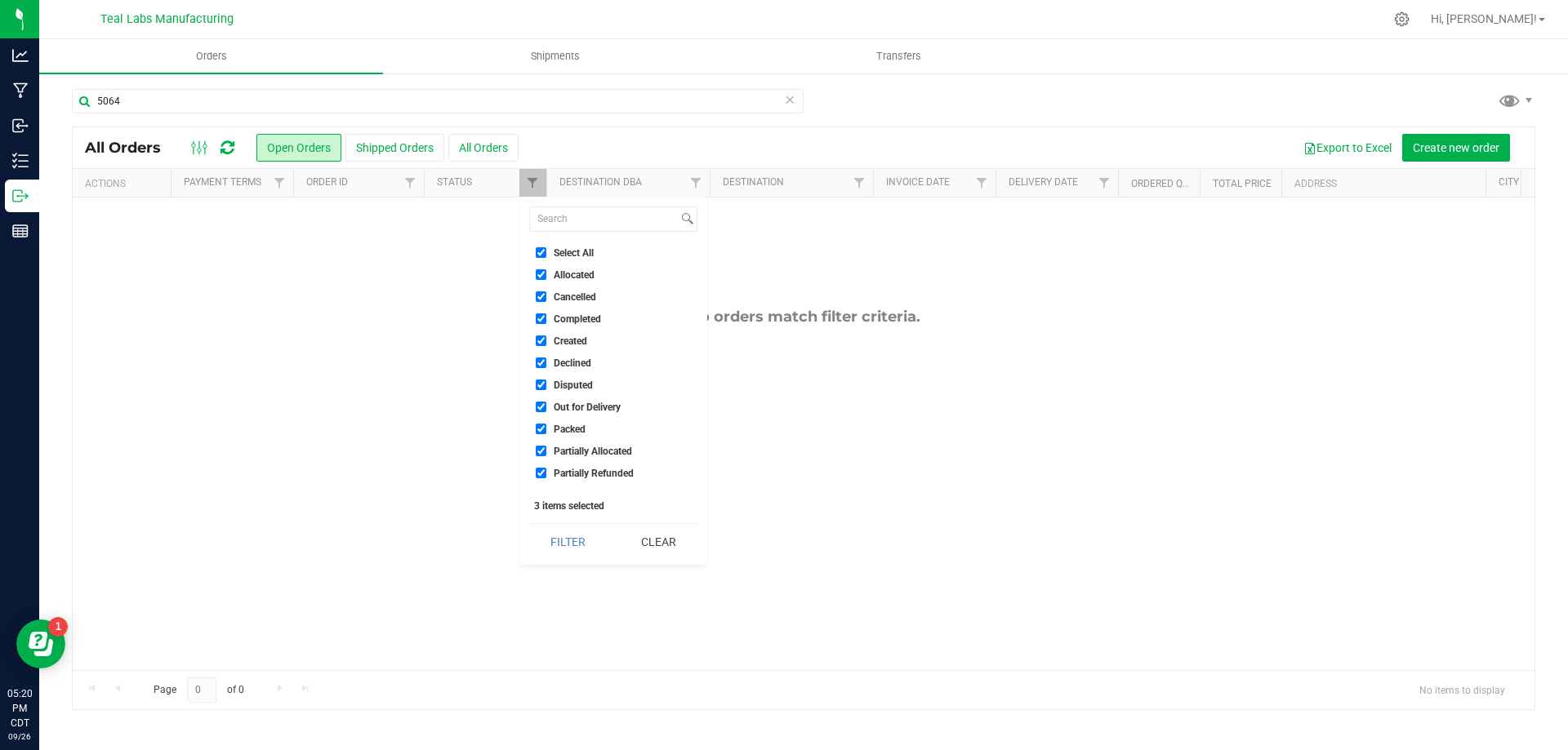
checkbox input "true"
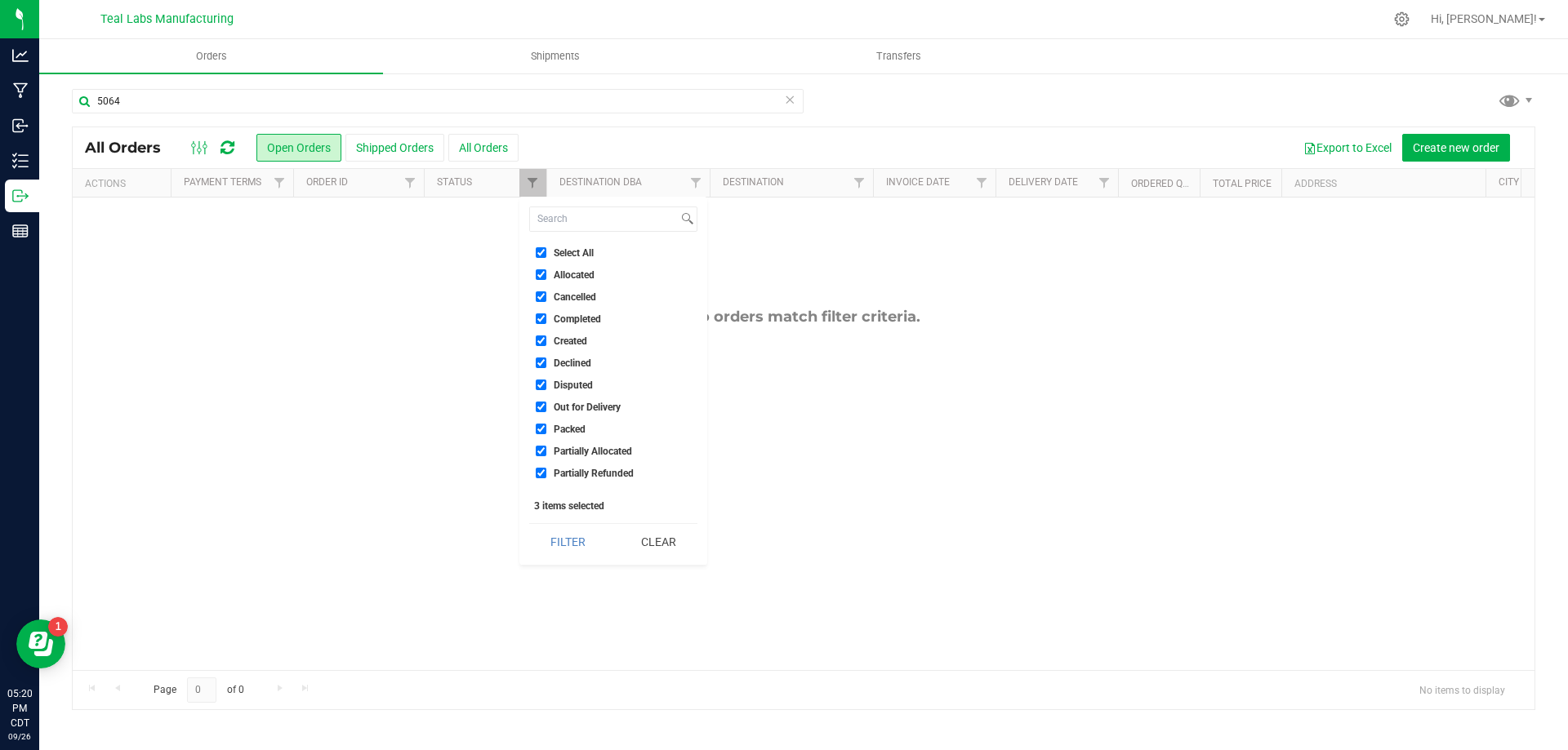
checkbox input "true"
click at [563, 544] on button "Filter" at bounding box center [568, 542] width 79 height 36
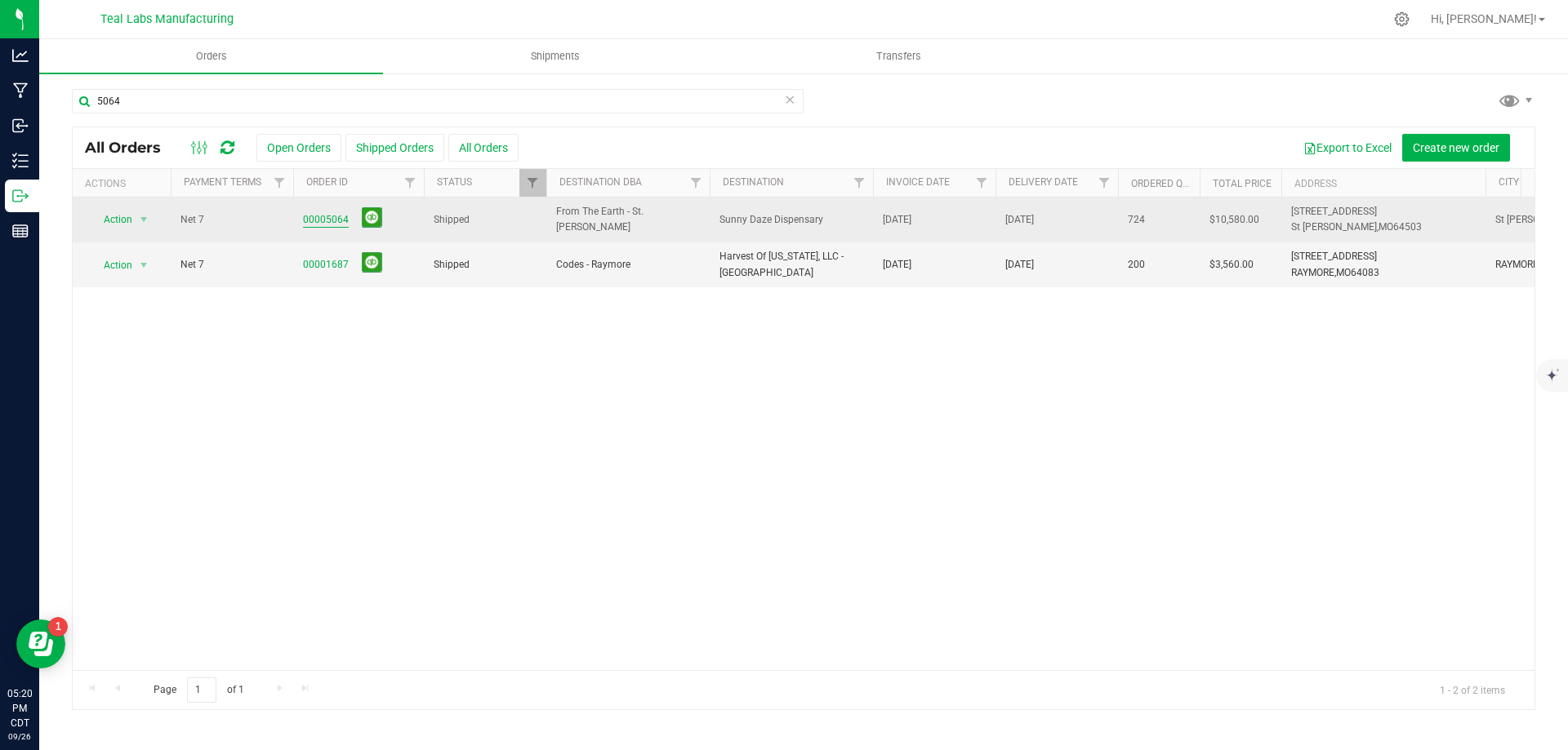
click at [322, 219] on link "00005064" at bounding box center [325, 220] width 46 height 15
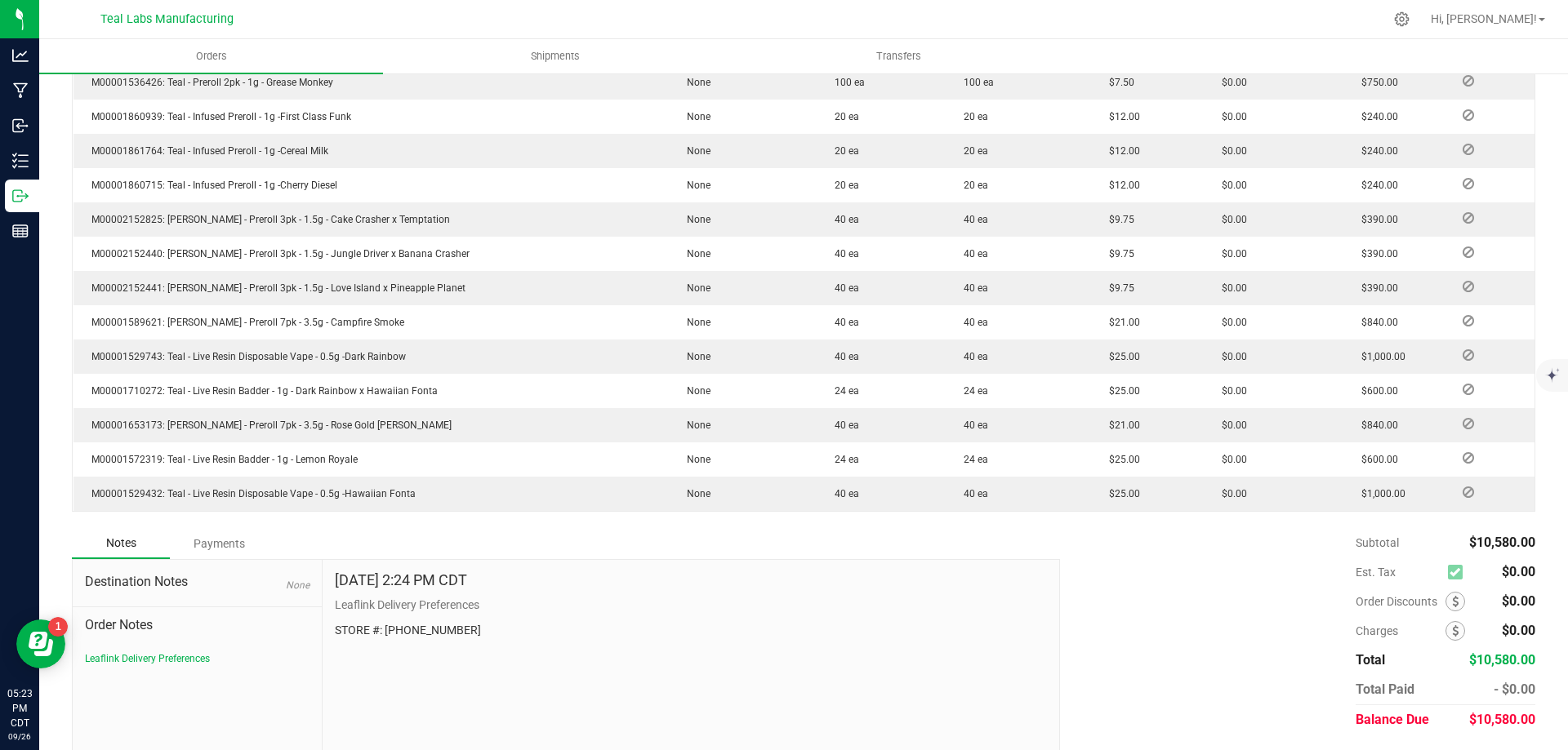
scroll to position [774, 0]
